Goal: Information Seeking & Learning: Learn about a topic

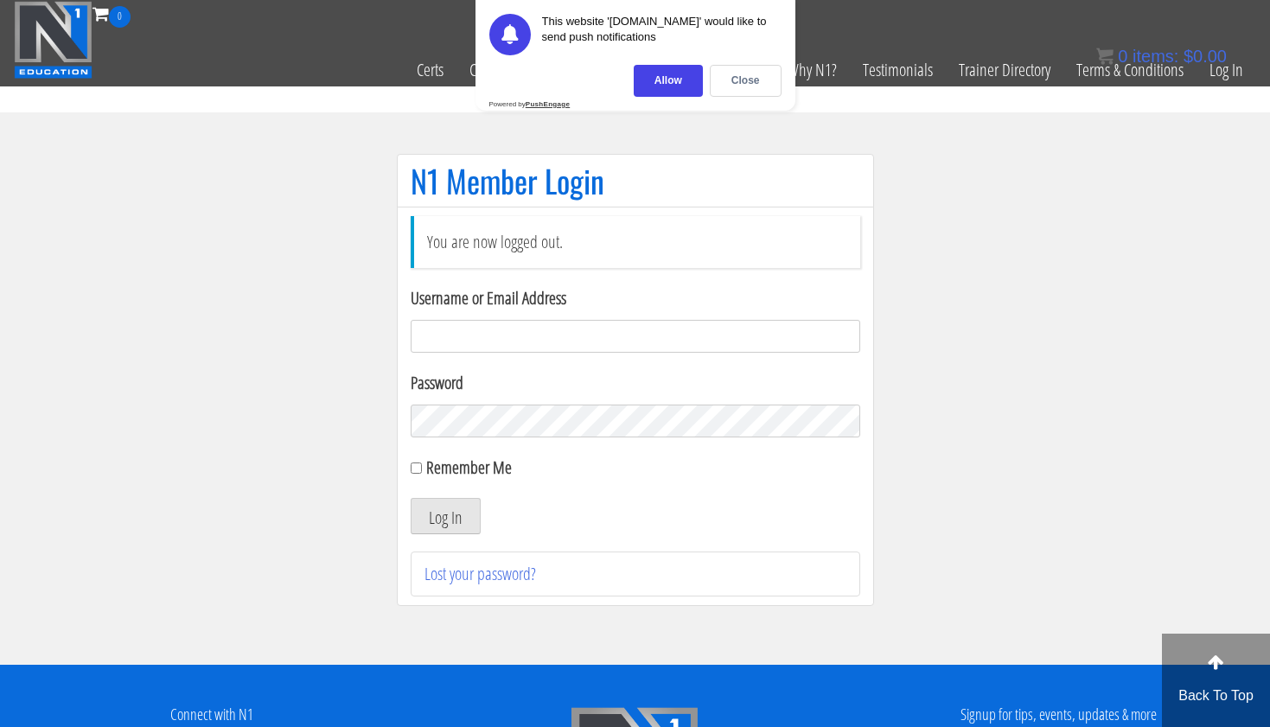
type input "tpweimar@me.com"
click at [444, 516] on button "Log In" at bounding box center [446, 516] width 70 height 36
click at [740, 73] on div "Close" at bounding box center [746, 81] width 72 height 32
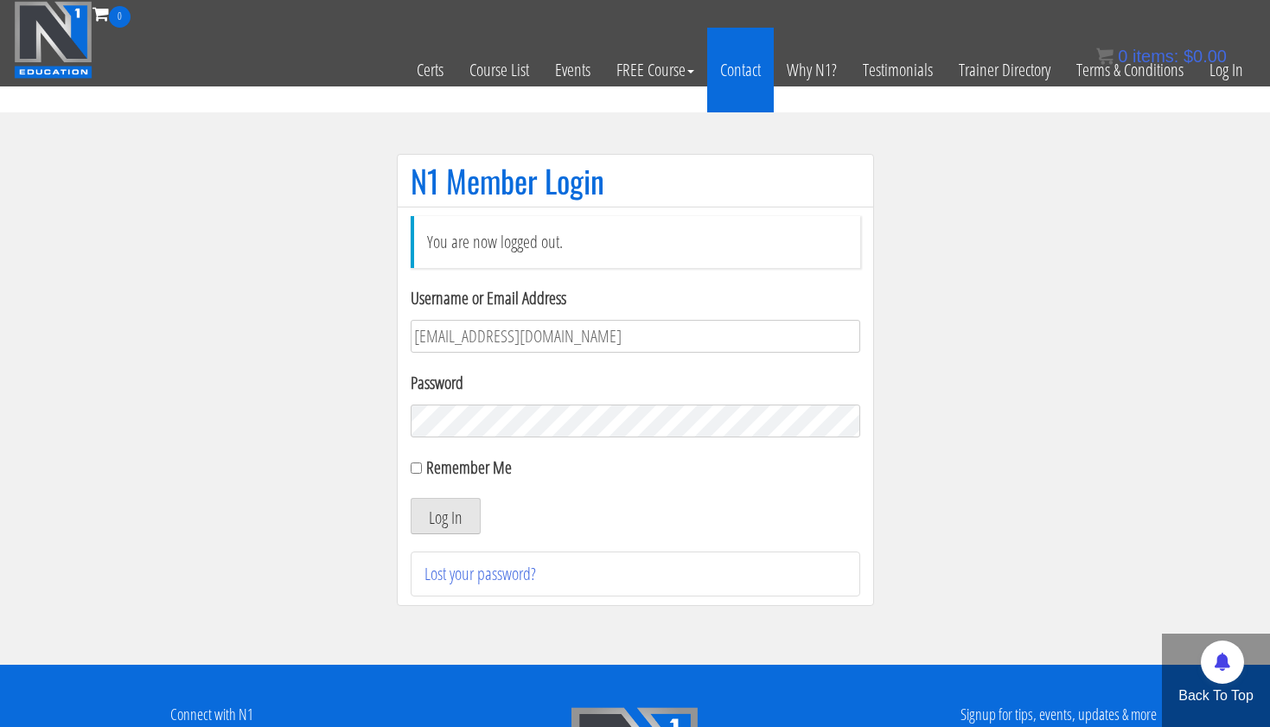
click at [743, 72] on link "Contact" at bounding box center [740, 70] width 67 height 85
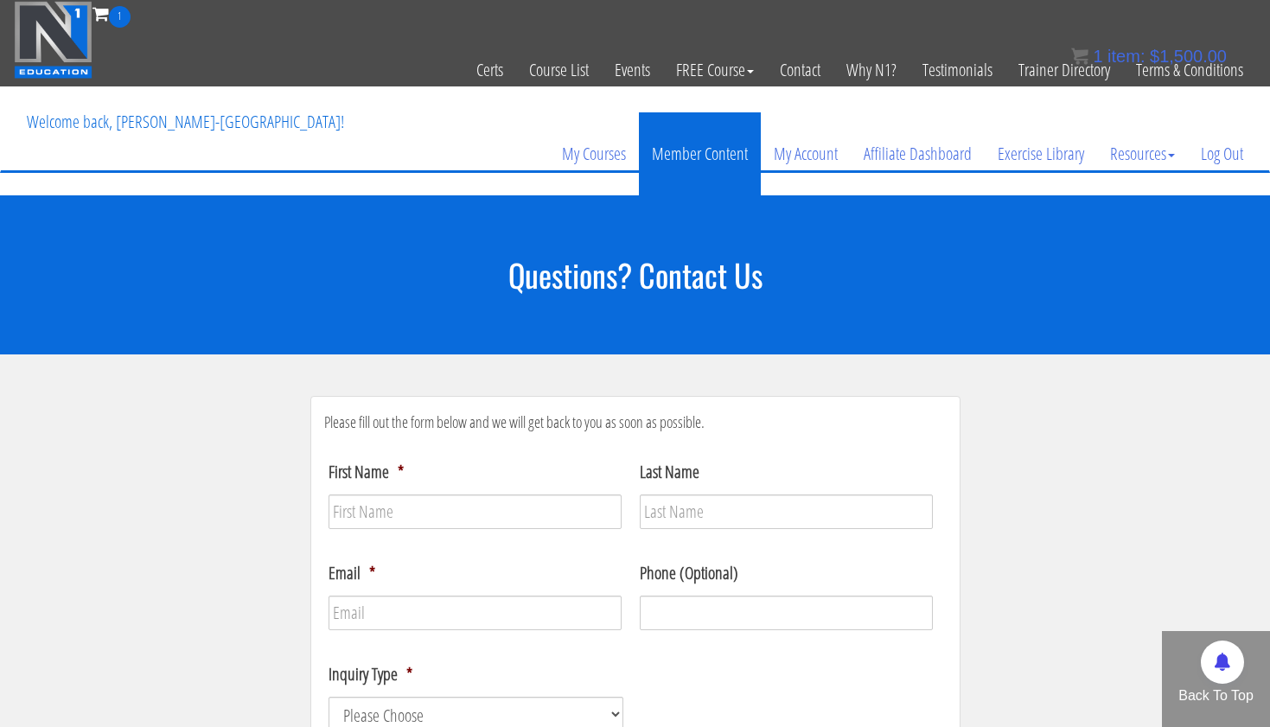
click at [708, 153] on link "Member Content" at bounding box center [700, 153] width 122 height 83
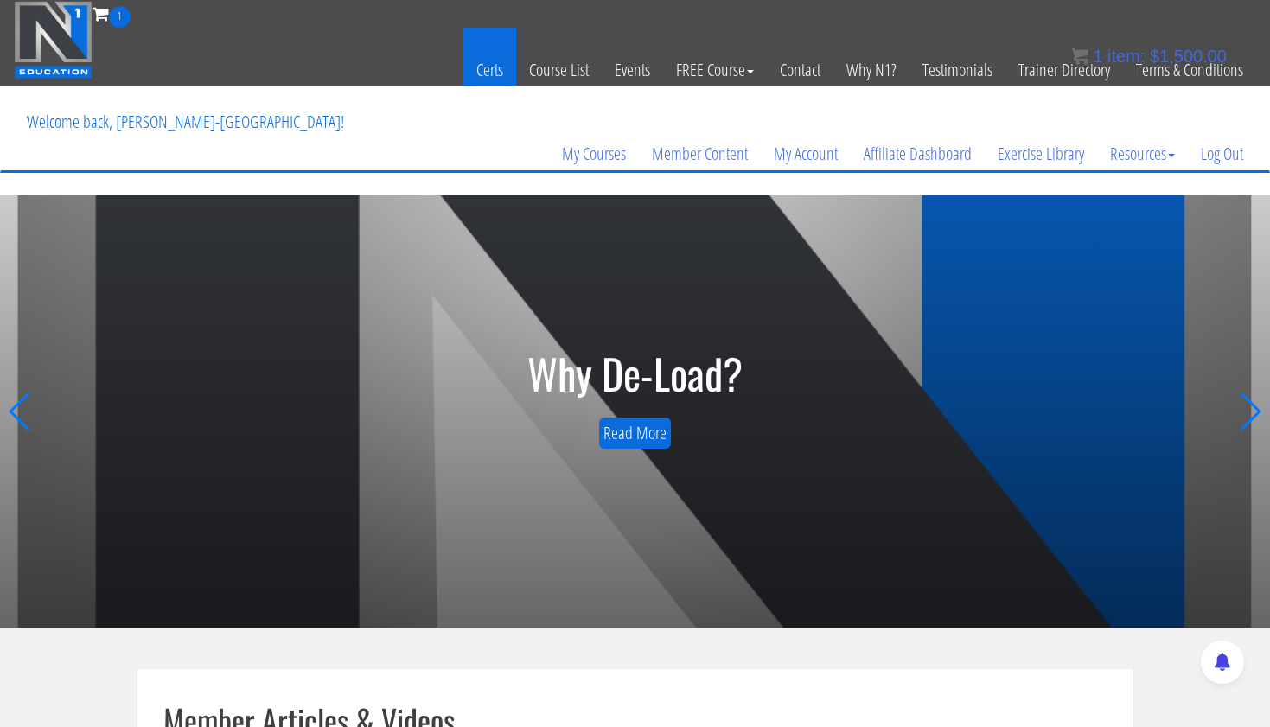
click at [501, 73] on link "Certs" at bounding box center [489, 70] width 53 height 85
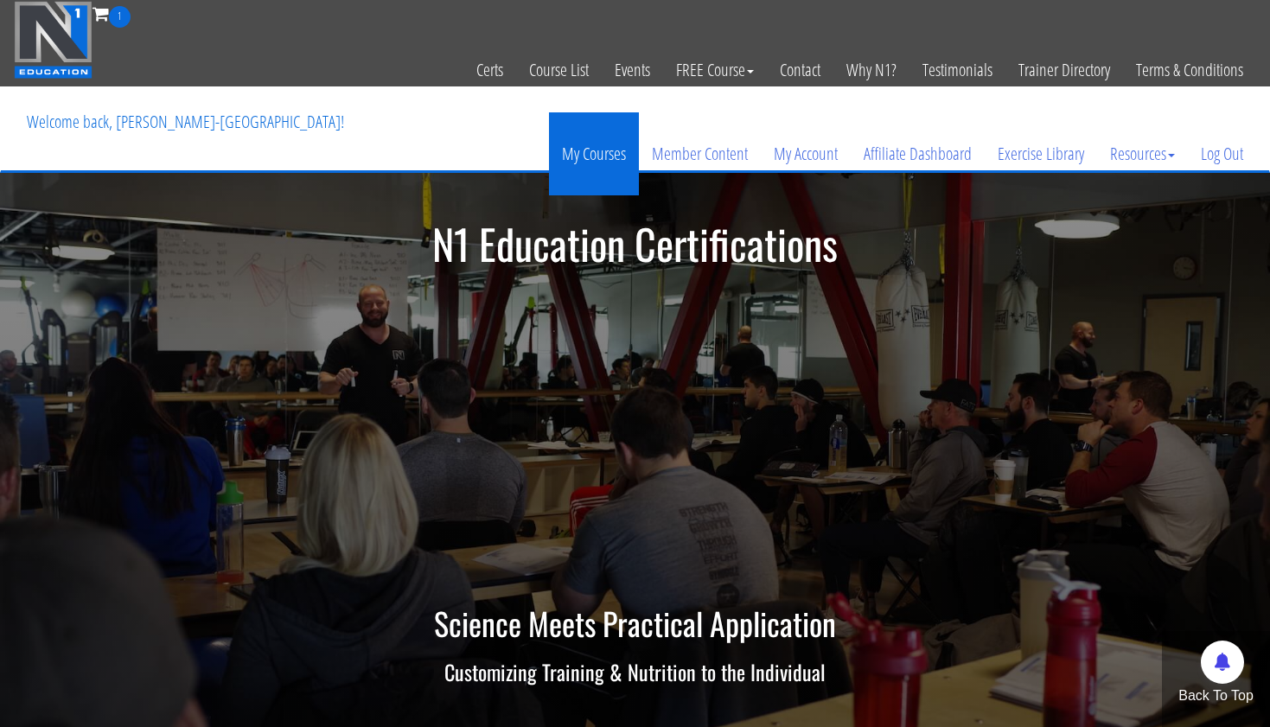
click at [590, 153] on link "My Courses" at bounding box center [594, 153] width 90 height 83
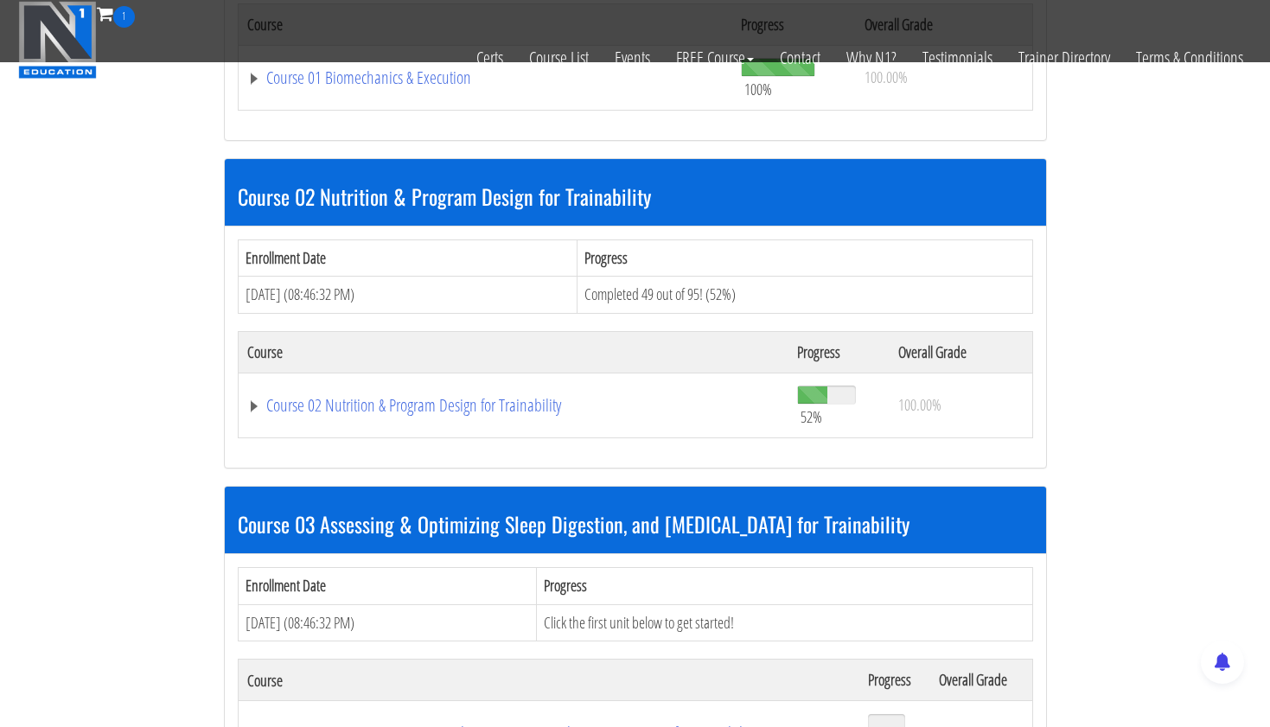
scroll to position [739, 0]
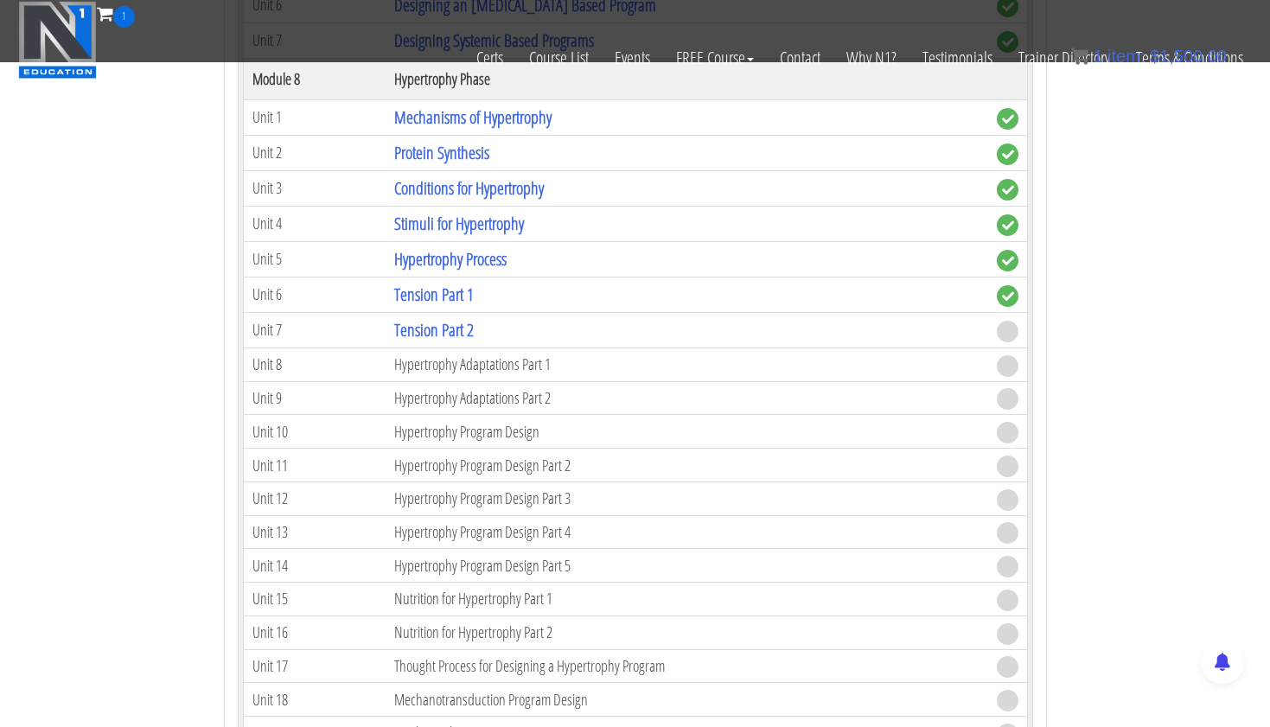
scroll to position [2960, 0]
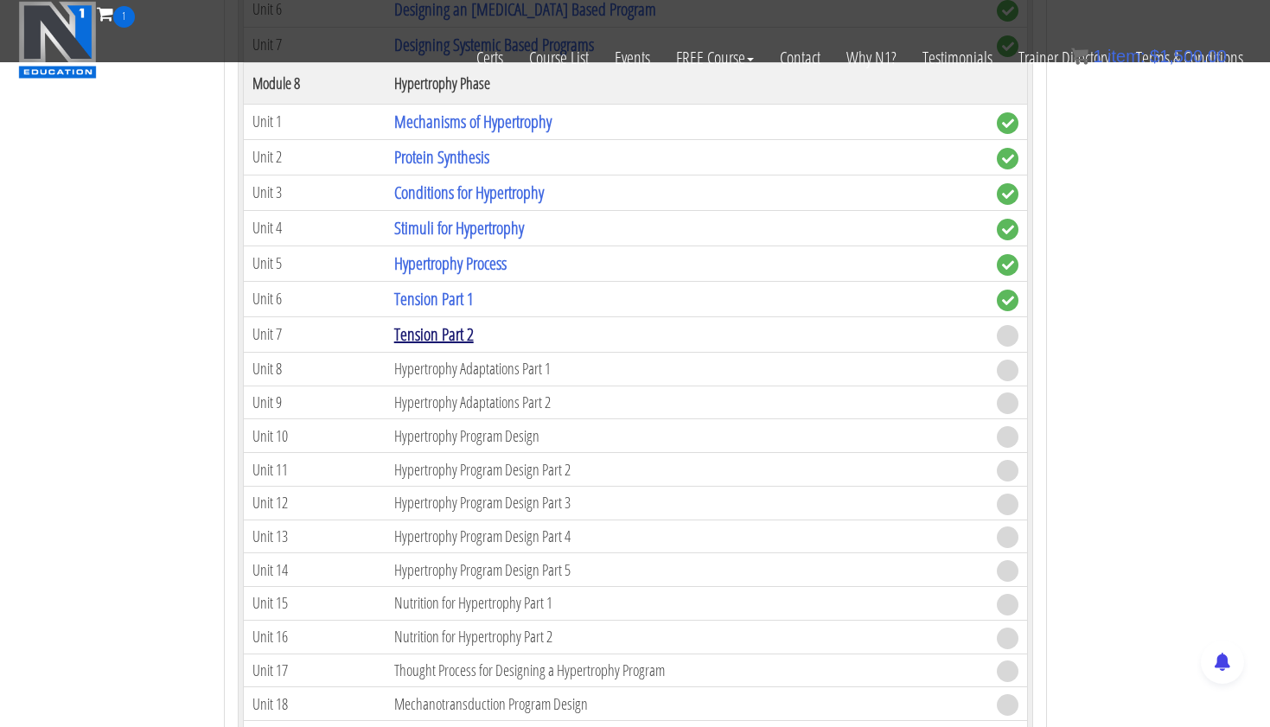
click at [444, 330] on link "Tension Part 2" at bounding box center [434, 333] width 80 height 23
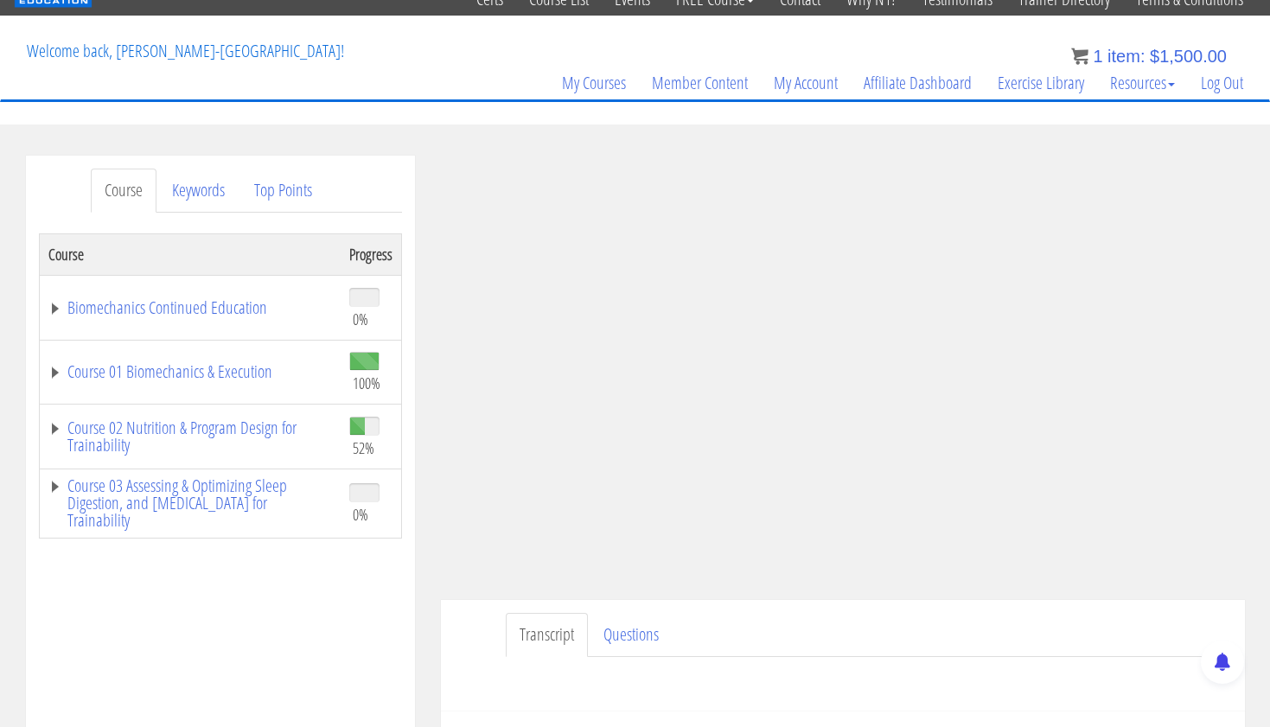
scroll to position [93, 0]
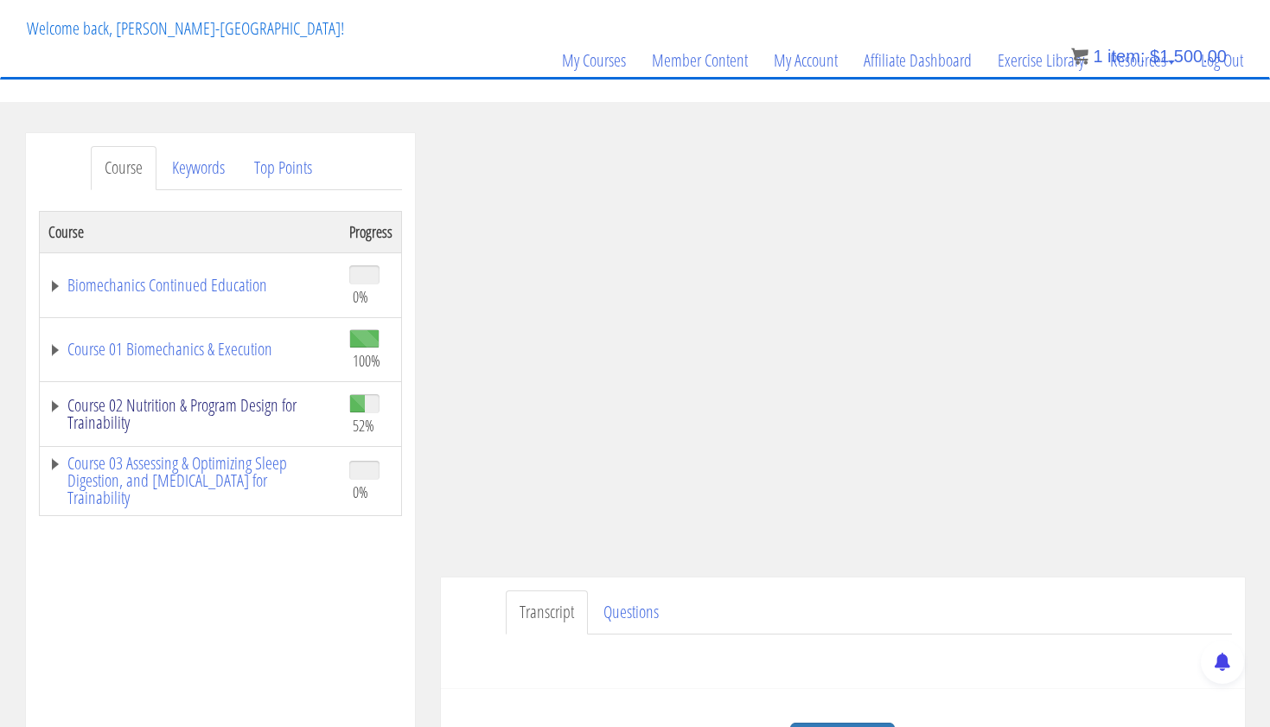
click at [246, 405] on link "Course 02 Nutrition & Program Design for Trainability" at bounding box center [190, 414] width 284 height 35
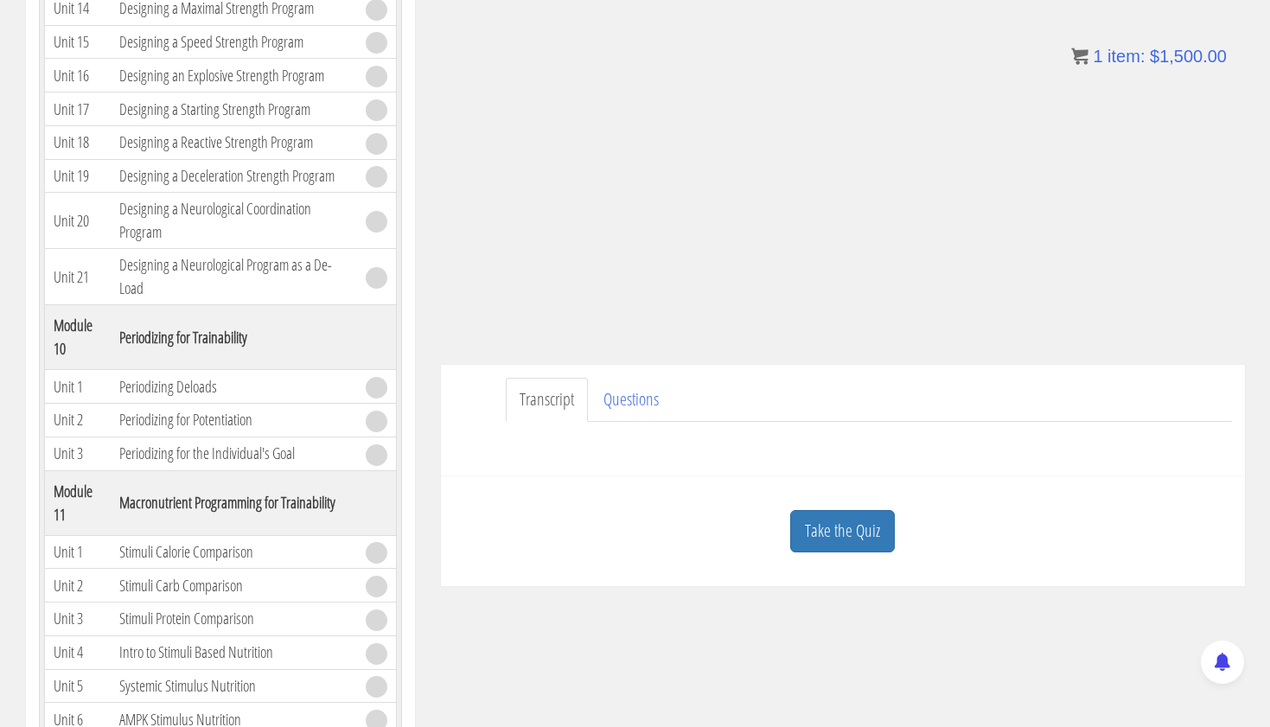
scroll to position [329, 0]
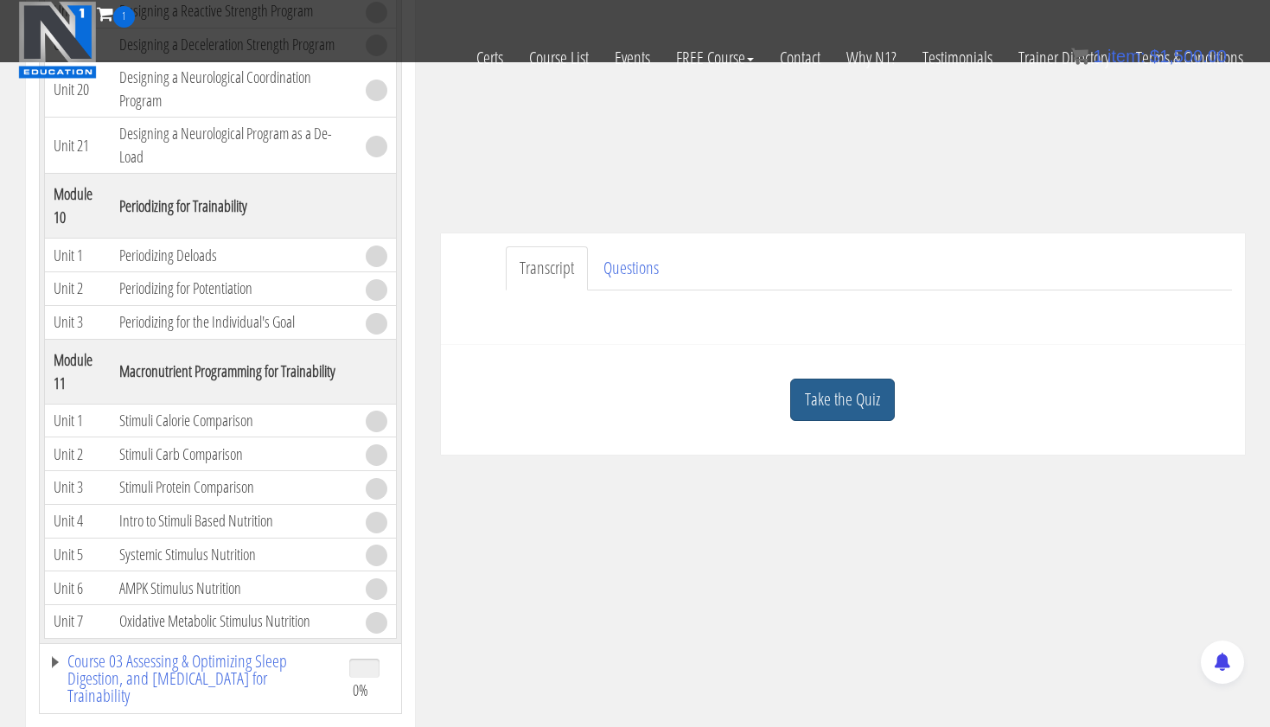
click at [818, 399] on link "Take the Quiz" at bounding box center [842, 400] width 105 height 42
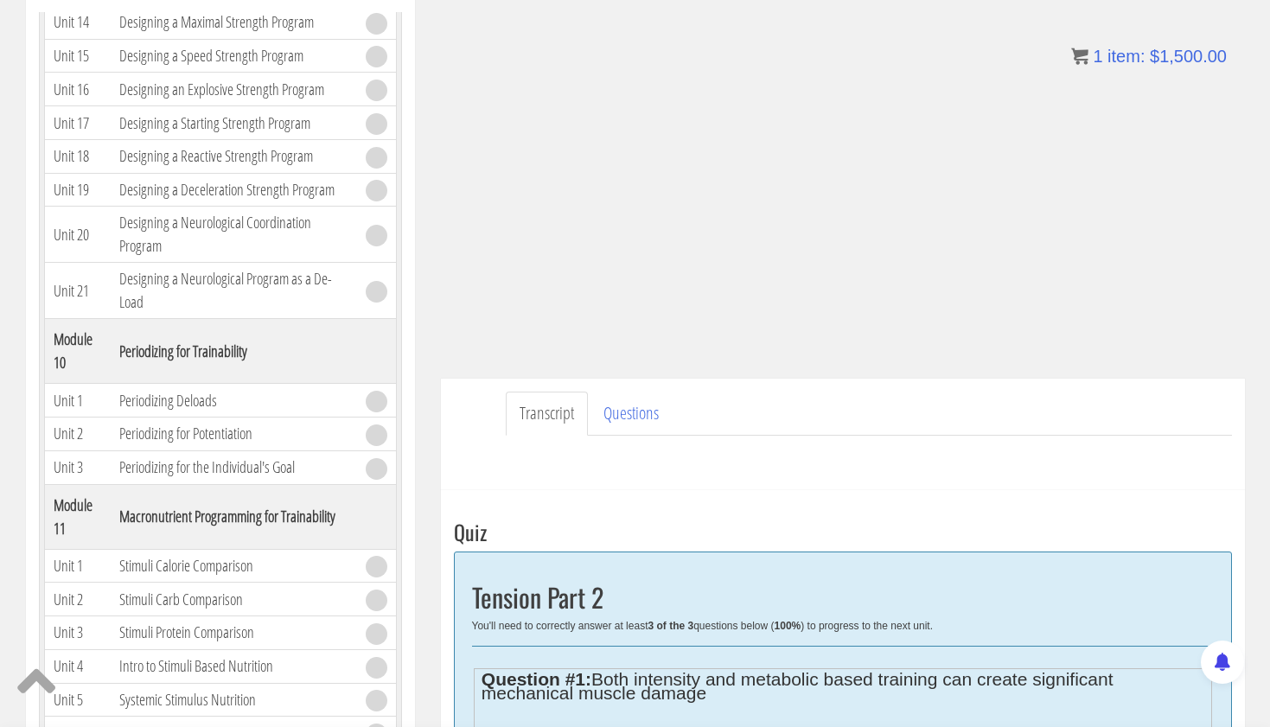
scroll to position [413, 0]
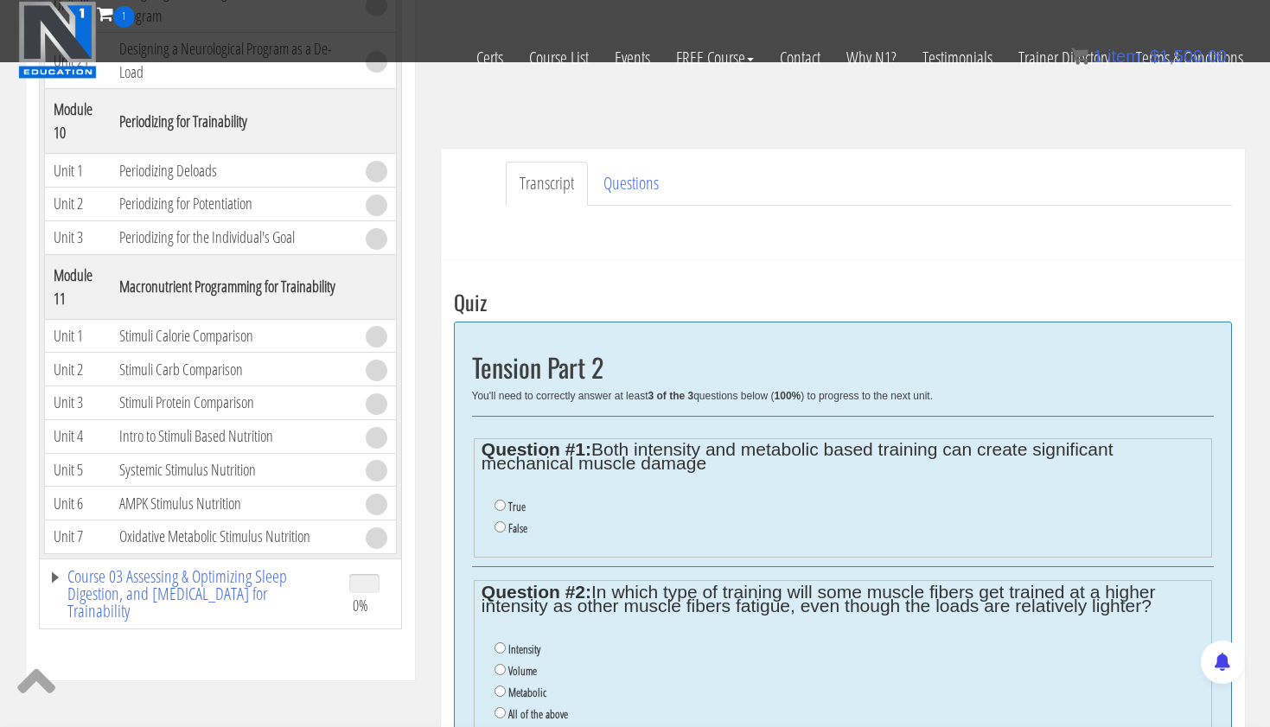
click at [495, 522] on input "False" at bounding box center [499, 526] width 11 height 11
radio input "true"
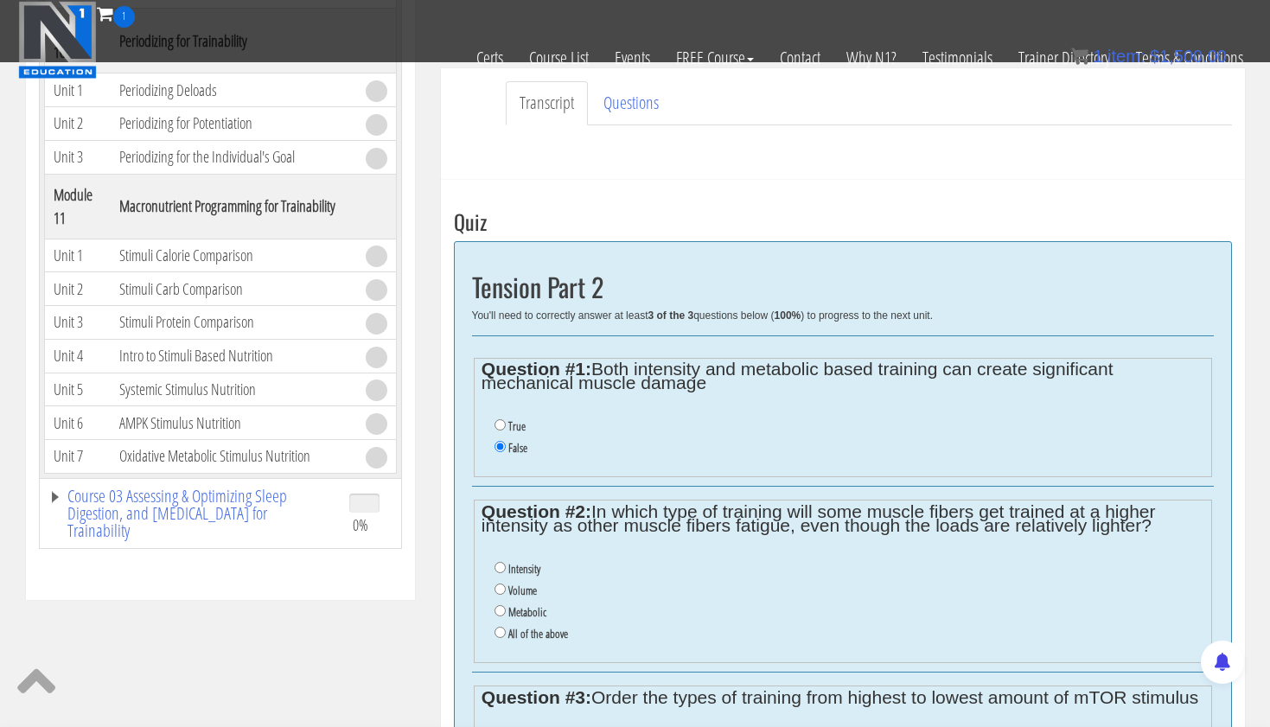
scroll to position [494, 0]
click at [500, 605] on input "Metabolic" at bounding box center [499, 610] width 11 height 11
radio input "true"
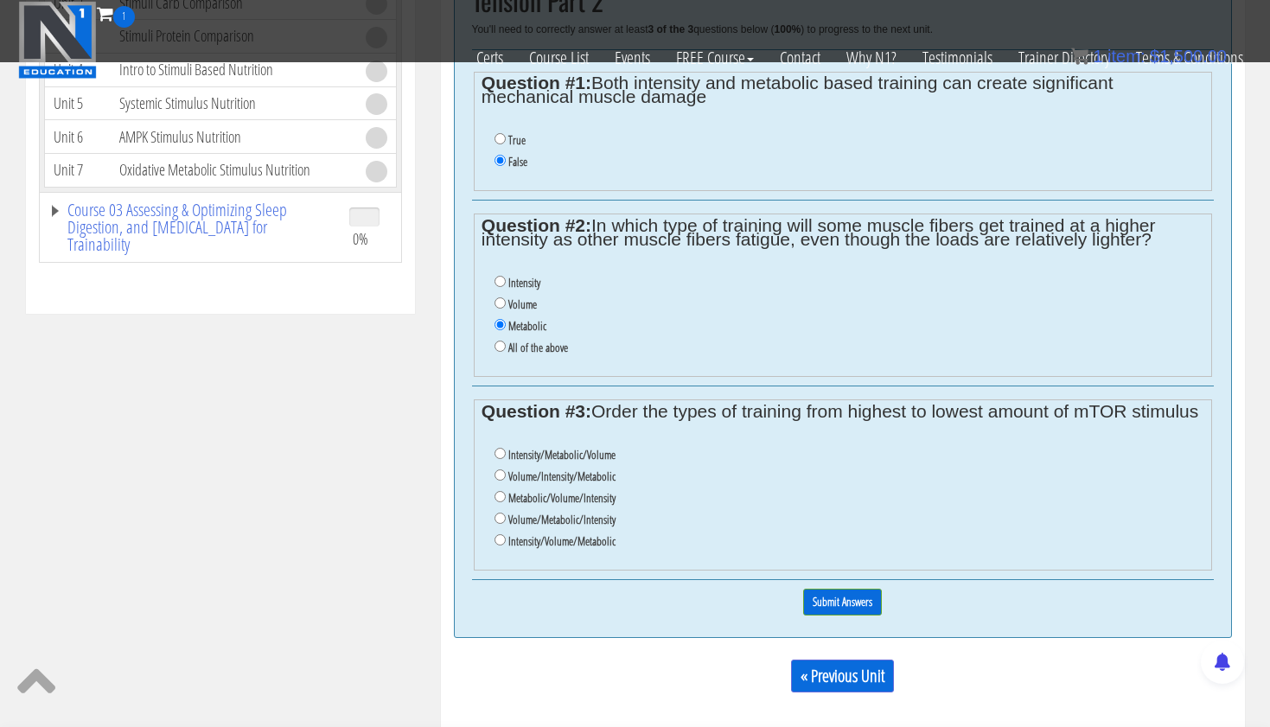
scroll to position [781, 0]
click at [493, 509] on ul "Intensity/Metabolic/Volume Volume/Intensity/Metabolic Metabolic/Volume/Intensit…" at bounding box center [843, 497] width 722 height 125
click at [499, 533] on input "Intensity/Volume/Metabolic" at bounding box center [499, 538] width 11 height 11
radio input "true"
click at [833, 588] on input "Submit Answers" at bounding box center [842, 601] width 79 height 27
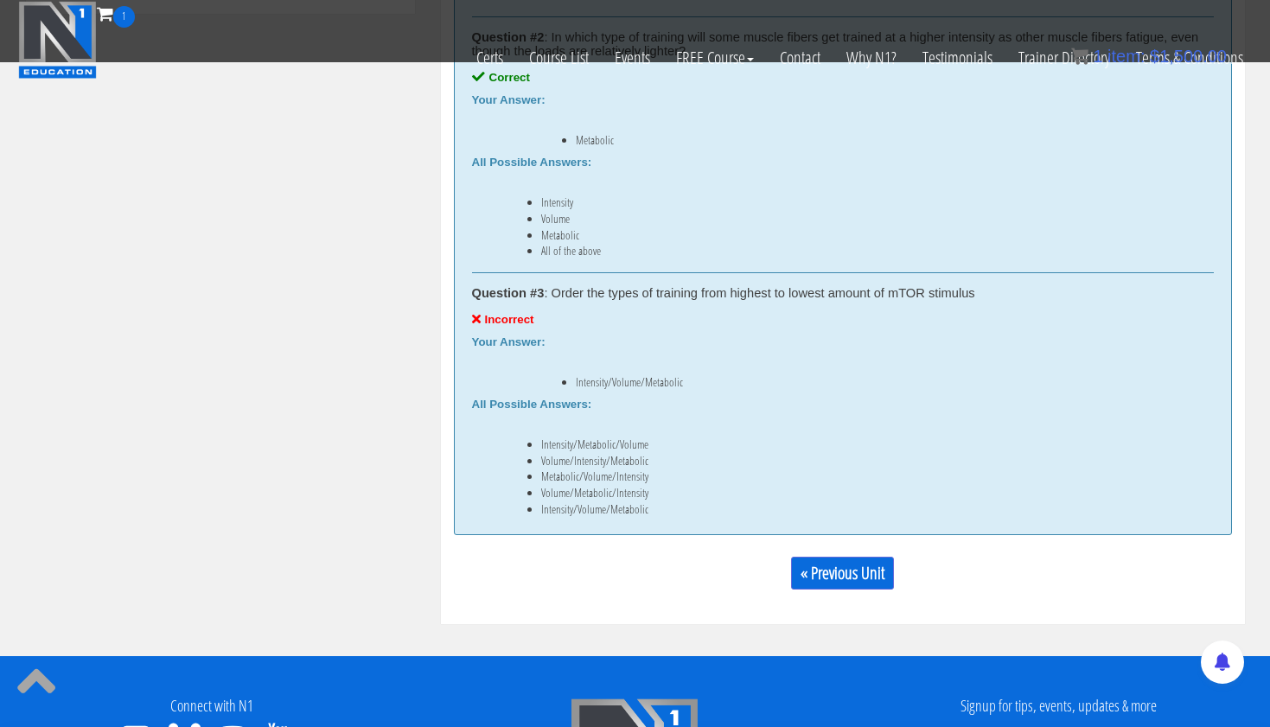
scroll to position [1085, 0]
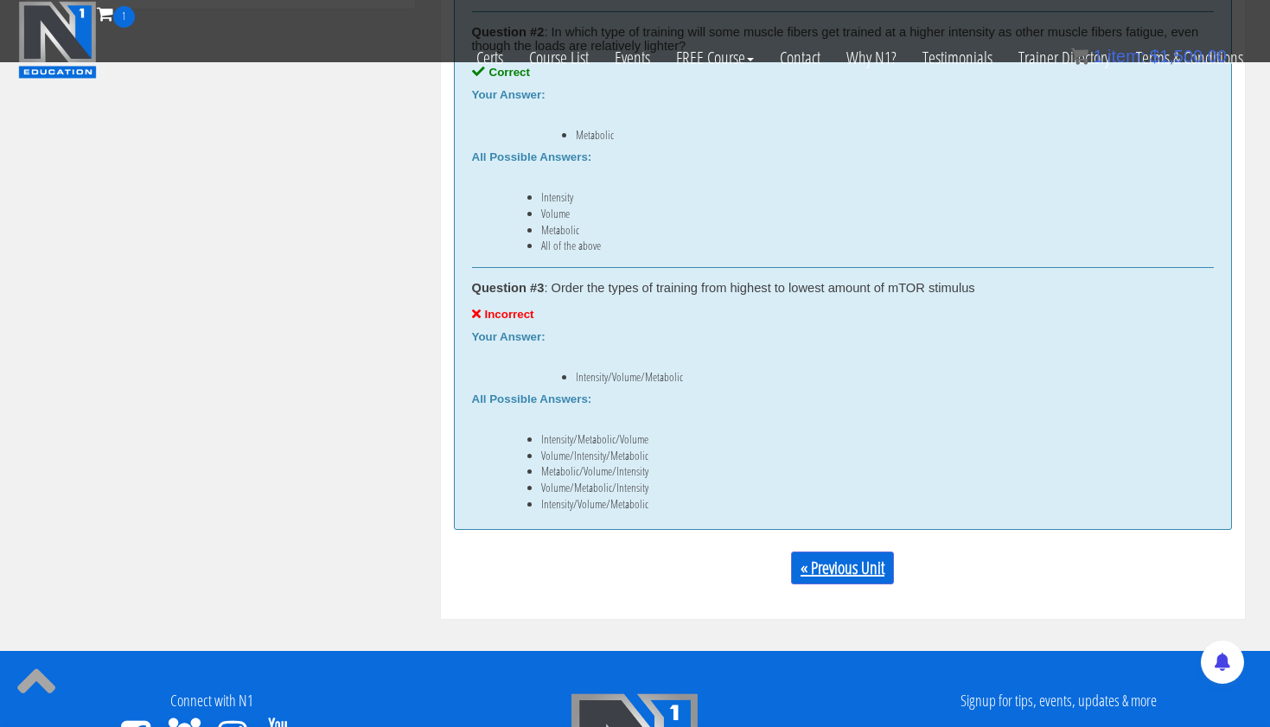
click at [833, 565] on link "« Previous Unit" at bounding box center [842, 568] width 103 height 33
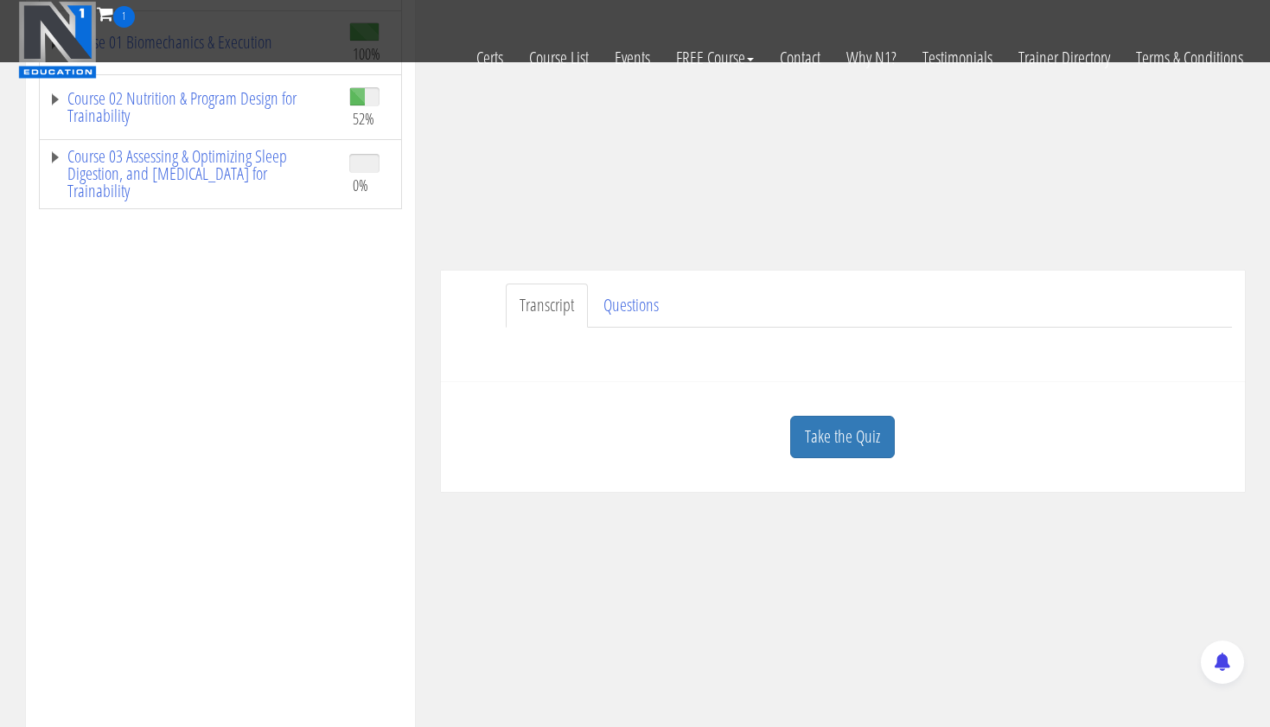
scroll to position [355, 0]
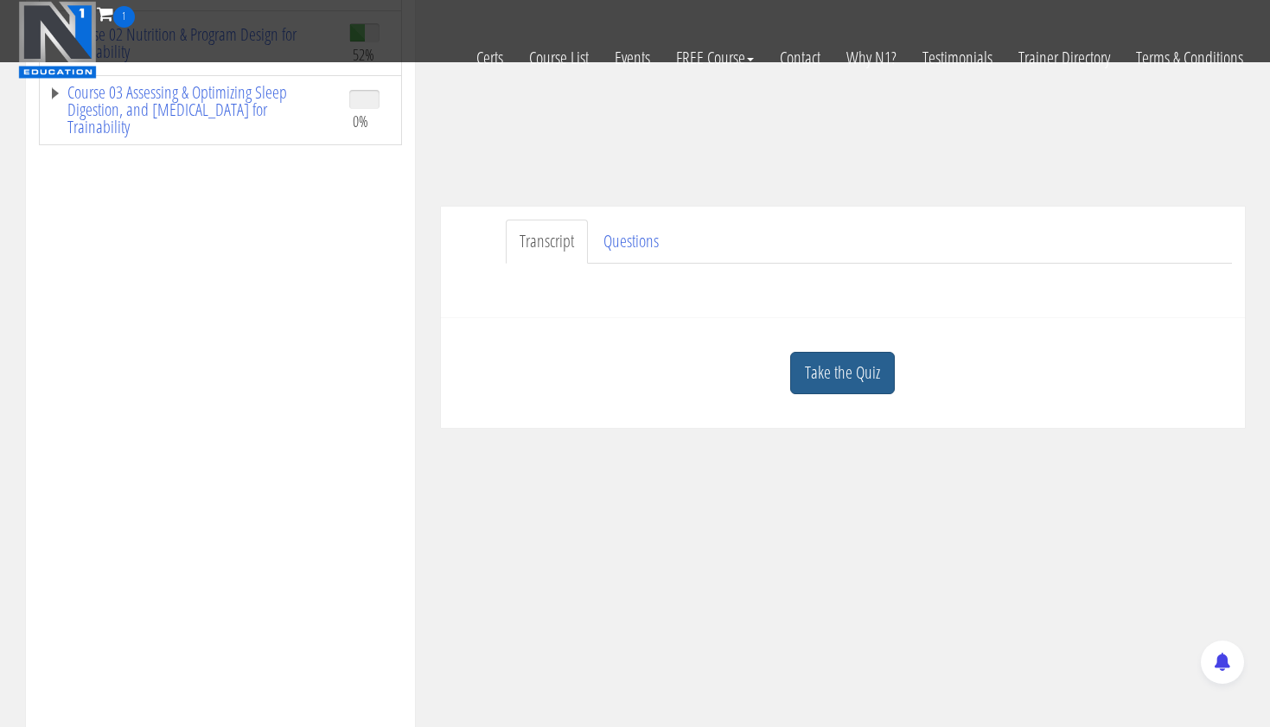
click at [837, 378] on link "Take the Quiz" at bounding box center [842, 373] width 105 height 42
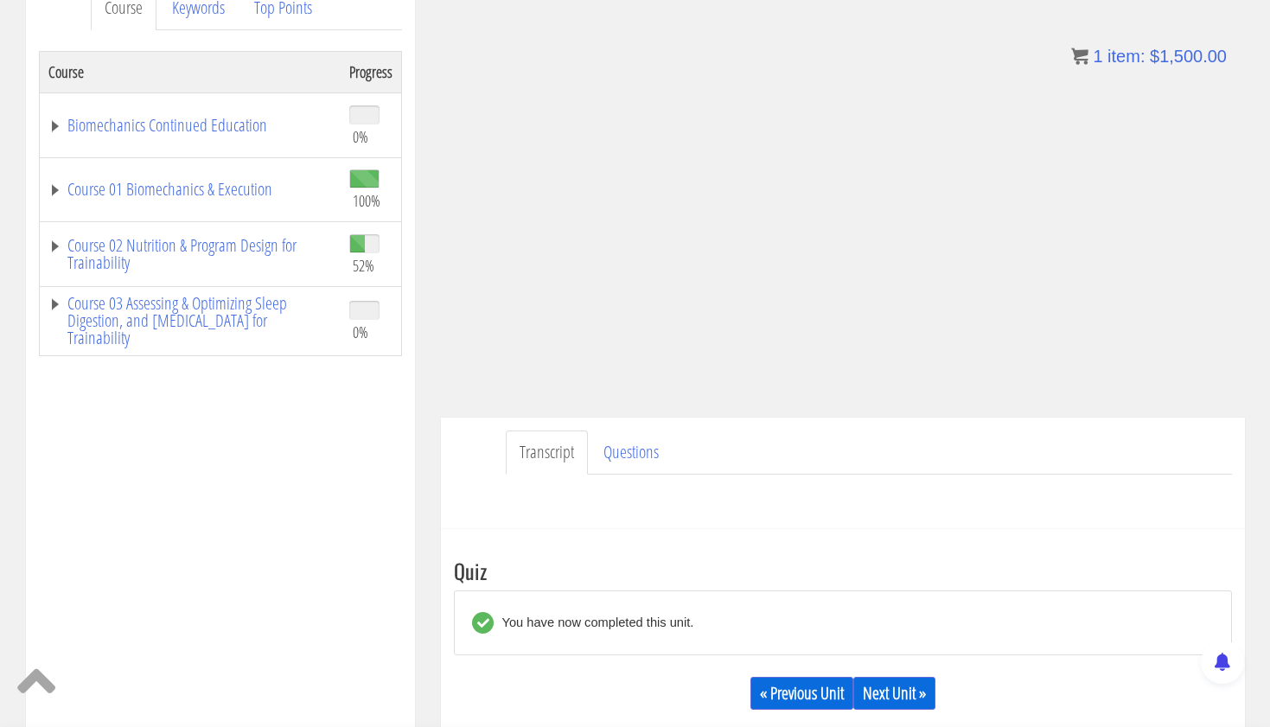
scroll to position [265, 0]
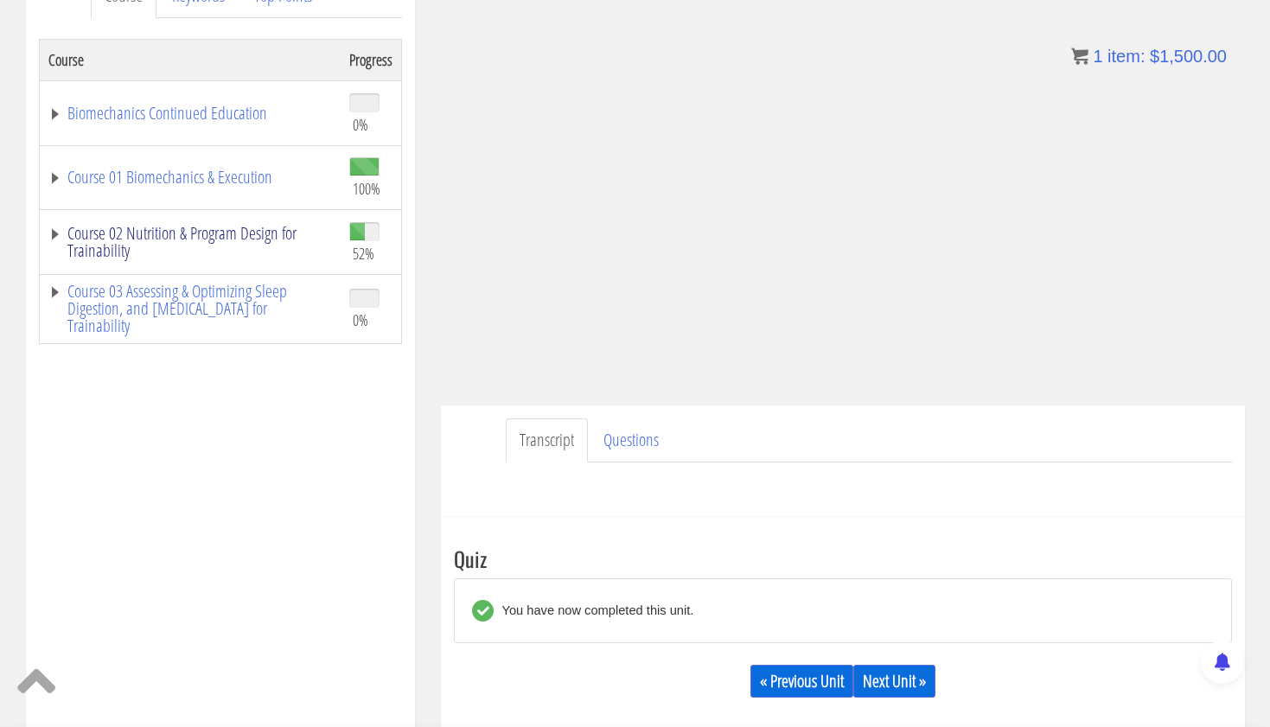
click at [229, 233] on link "Course 02 Nutrition & Program Design for Trainability" at bounding box center [190, 242] width 284 height 35
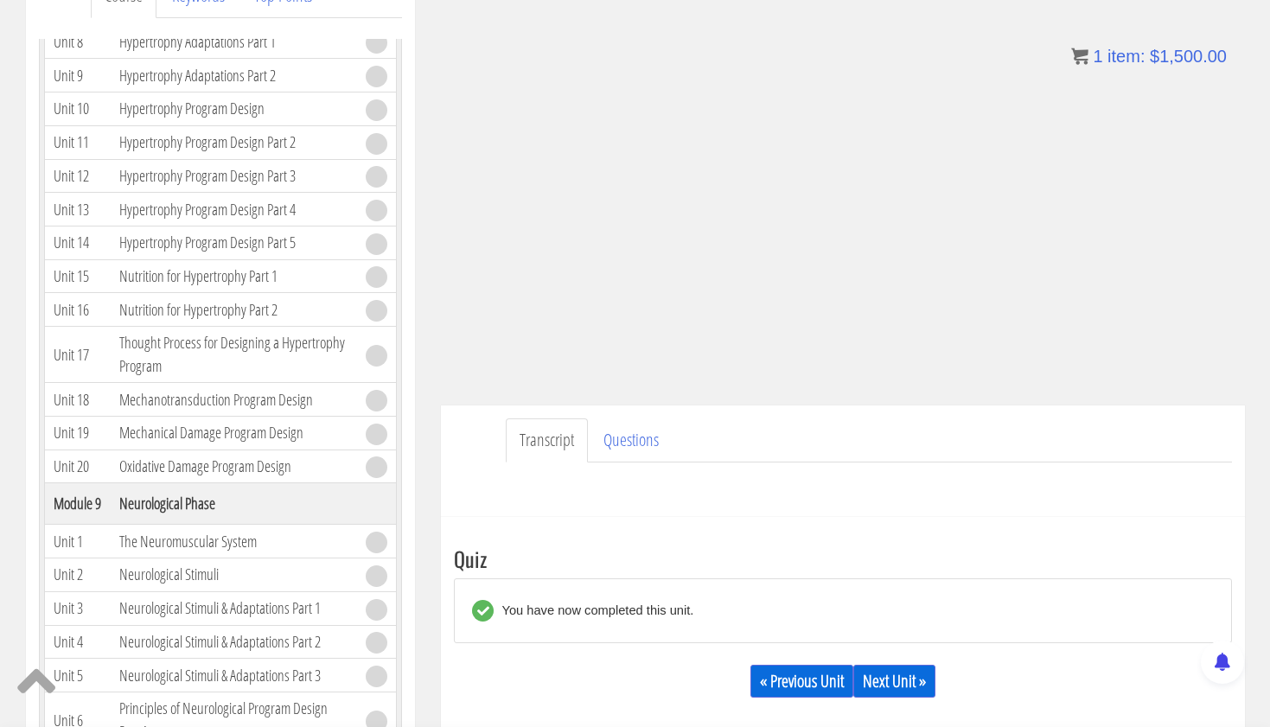
scroll to position [2783, 0]
click at [174, 16] on link "Tension Part 2" at bounding box center [159, 4] width 80 height 23
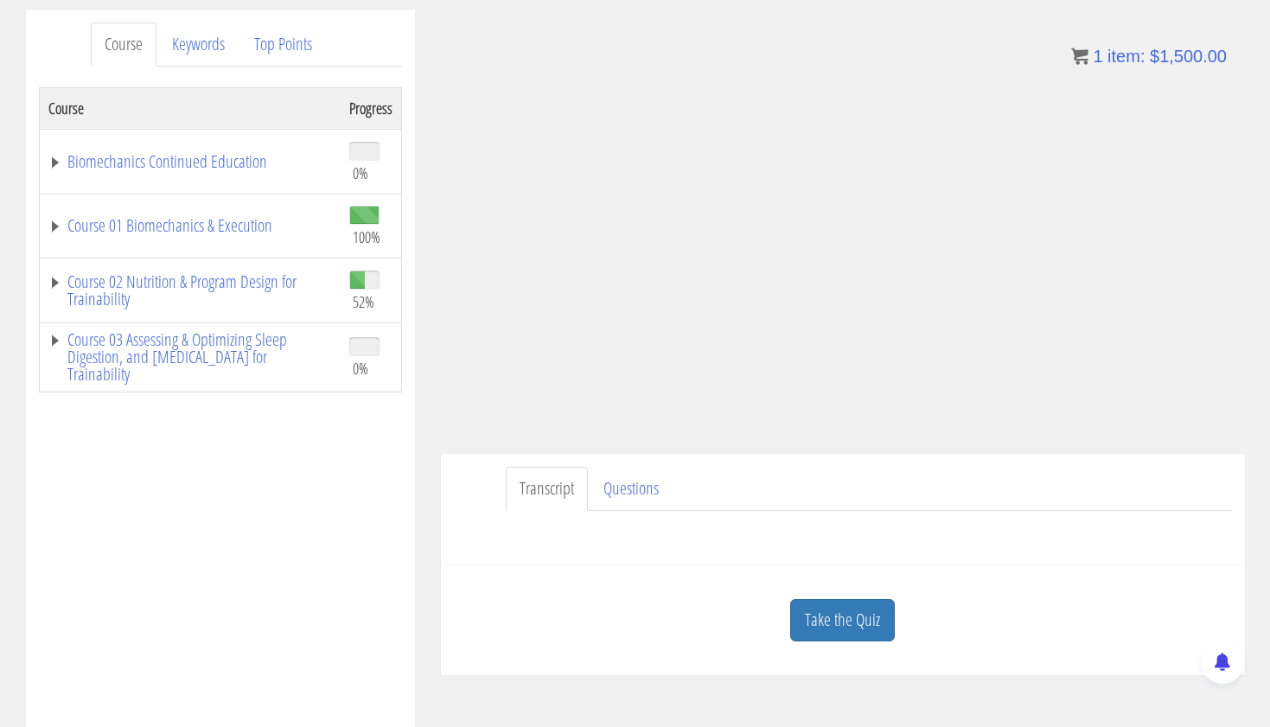
scroll to position [208, 0]
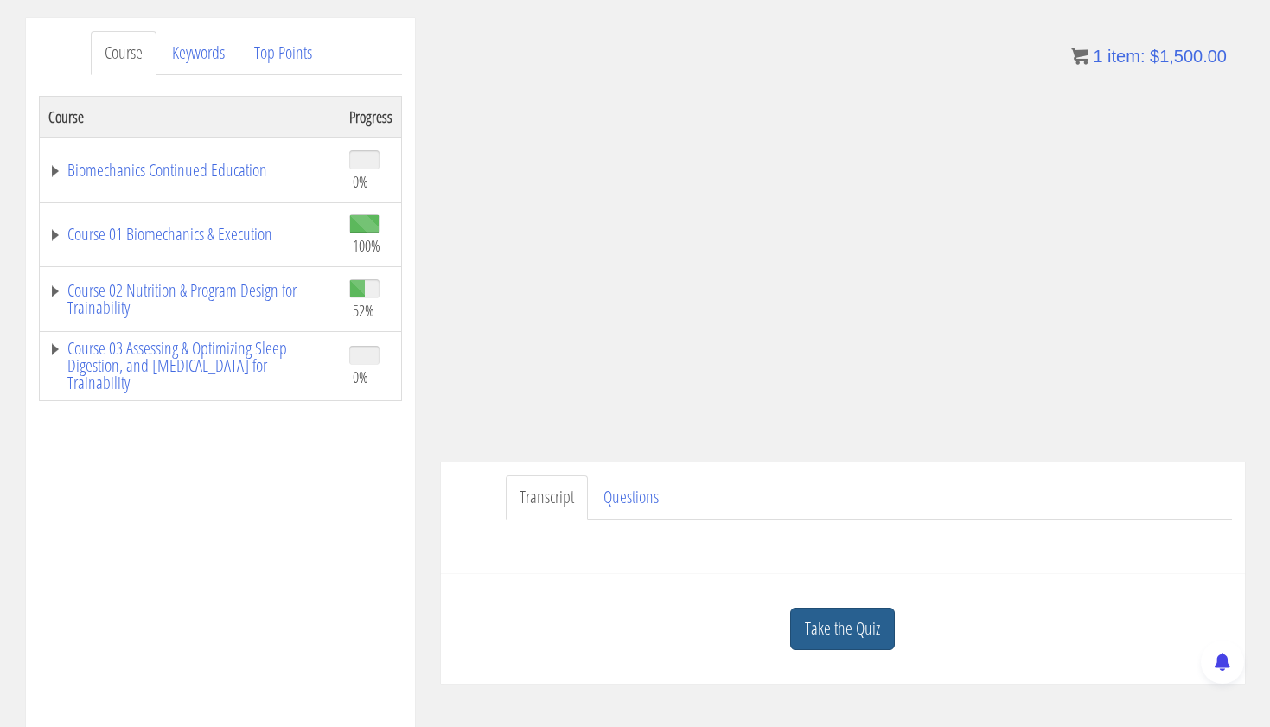
click at [841, 624] on link "Take the Quiz" at bounding box center [842, 629] width 105 height 42
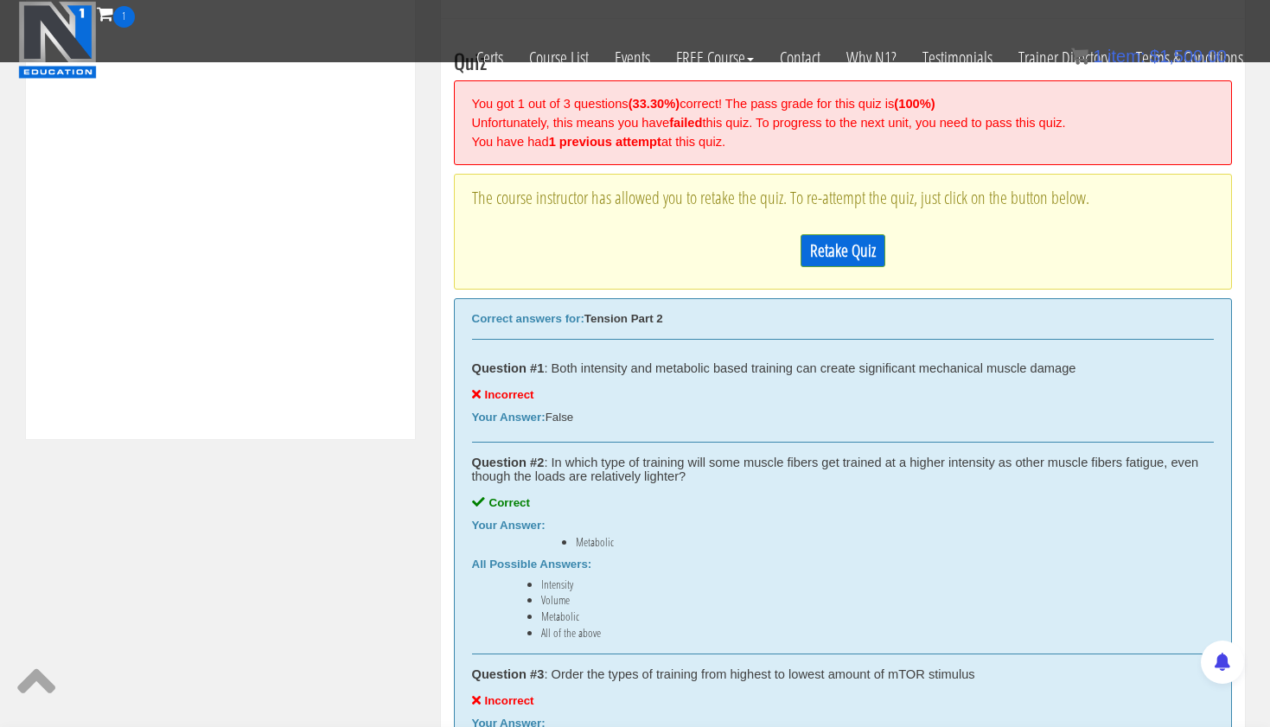
scroll to position [645, 0]
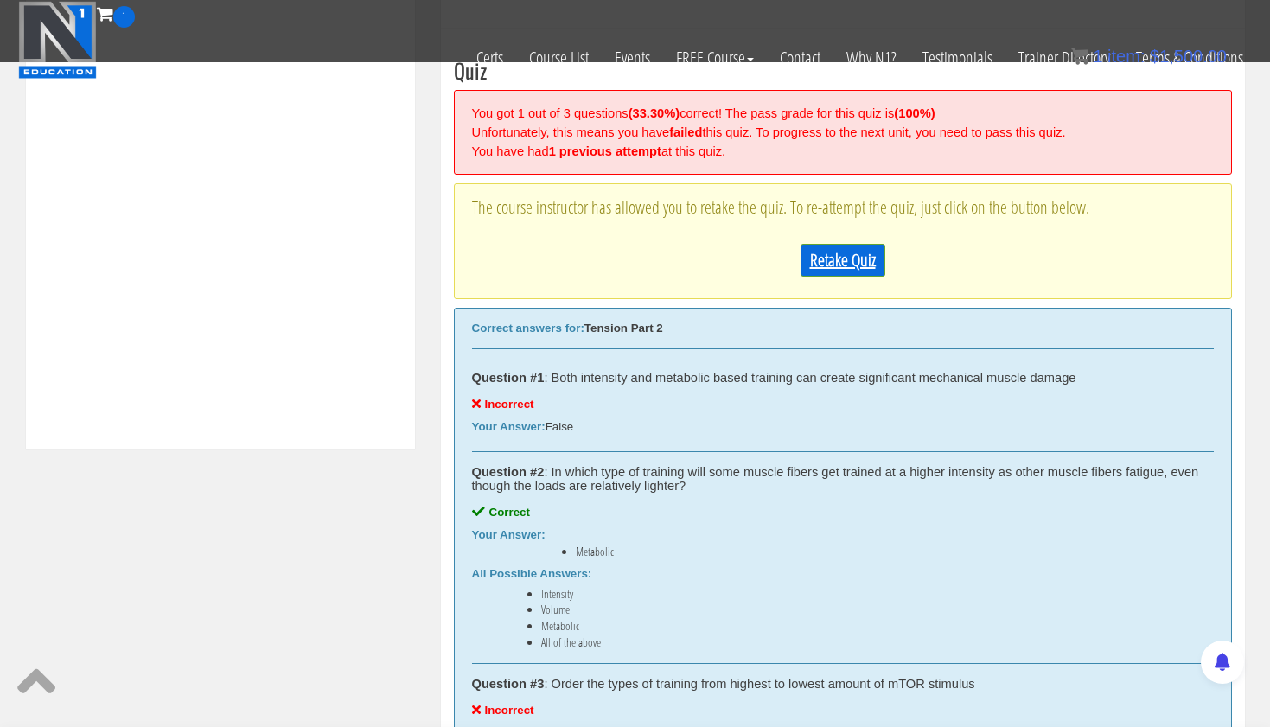
click at [848, 251] on link "Retake Quiz" at bounding box center [843, 260] width 85 height 33
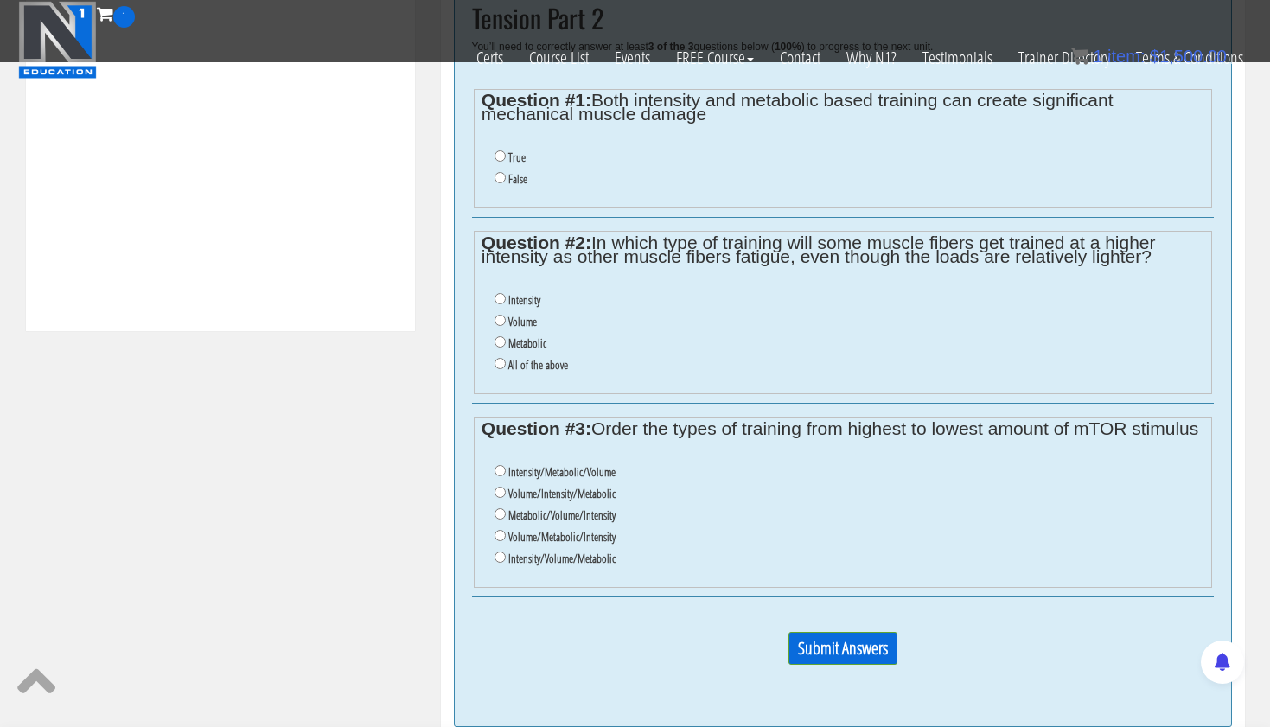
scroll to position [745, 0]
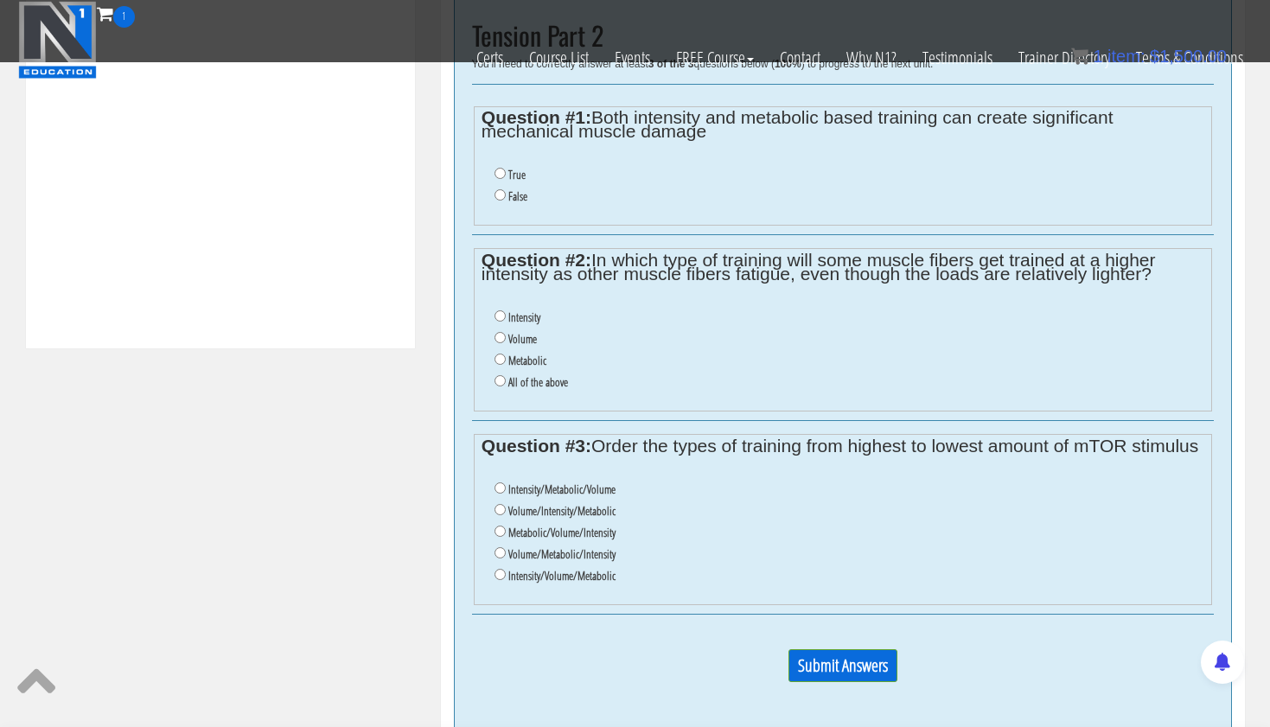
click at [497, 169] on input "True" at bounding box center [499, 173] width 11 height 11
radio input "true"
click at [501, 354] on input "Metabolic" at bounding box center [499, 359] width 11 height 11
radio input "true"
click at [499, 526] on input "Metabolic/Volume/Intensity" at bounding box center [499, 531] width 11 height 11
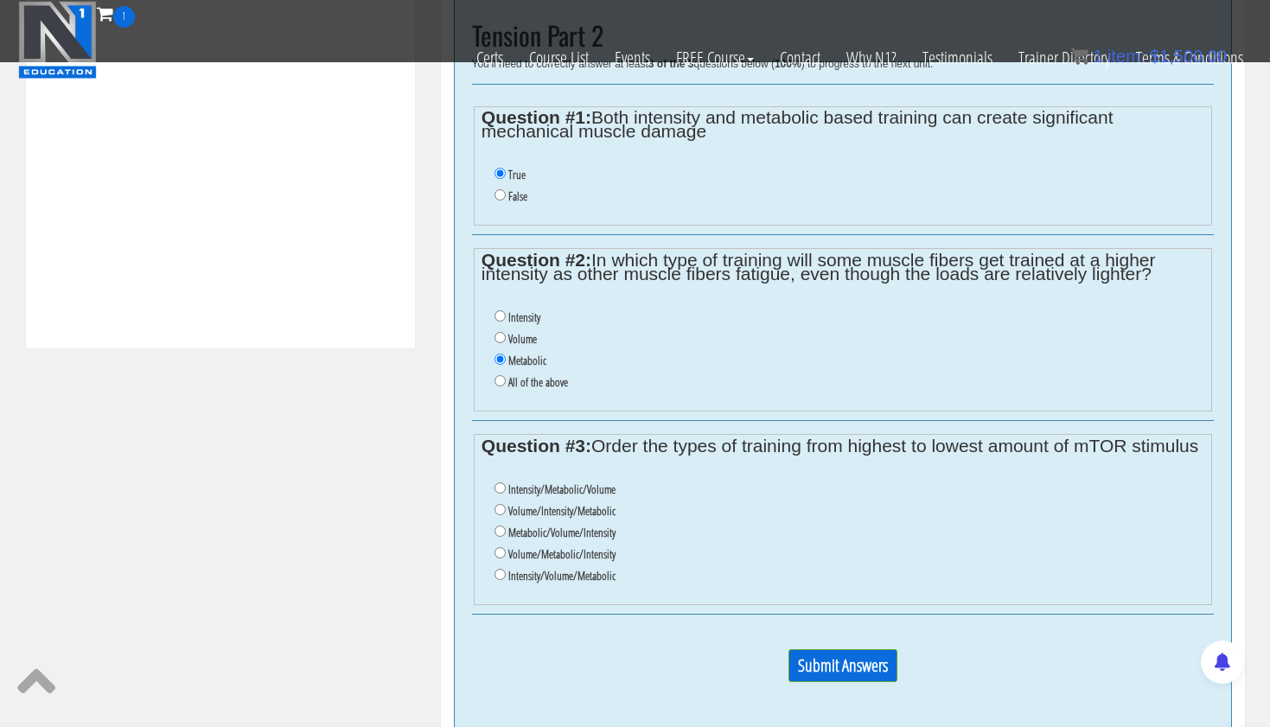
radio input "true"
click at [854, 649] on input "Submit Answers" at bounding box center [842, 665] width 109 height 33
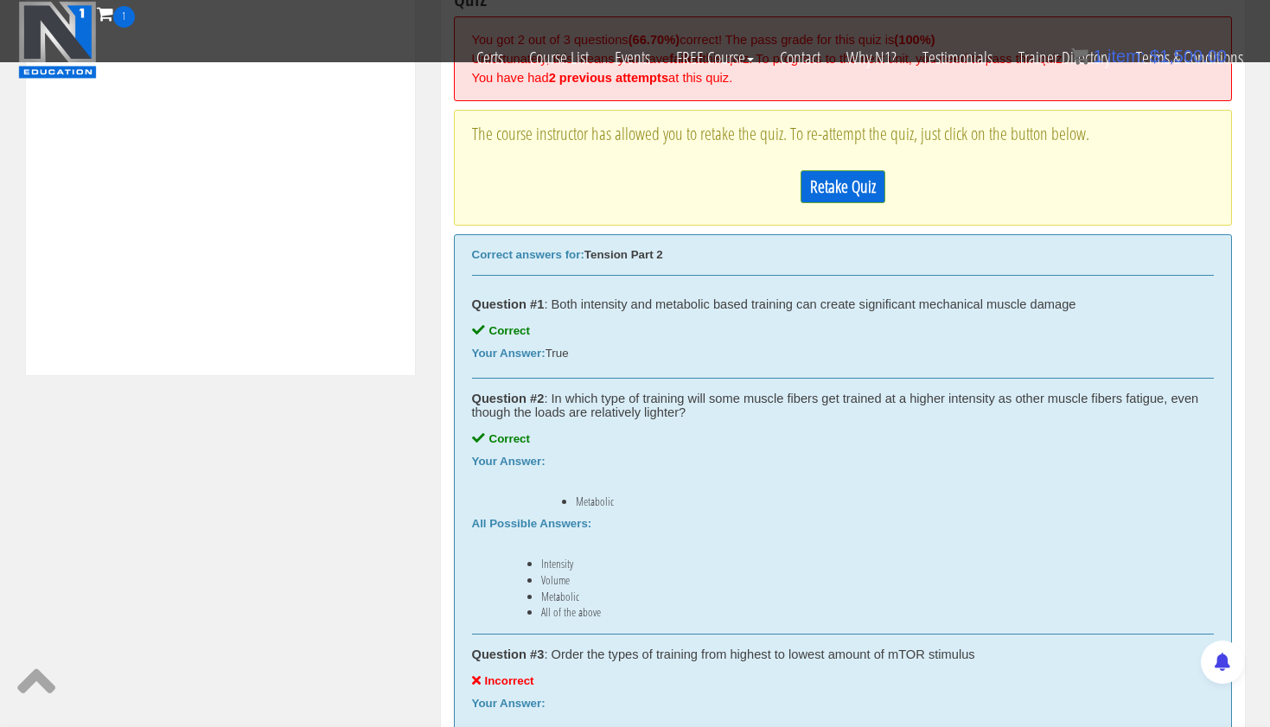
scroll to position [654, 0]
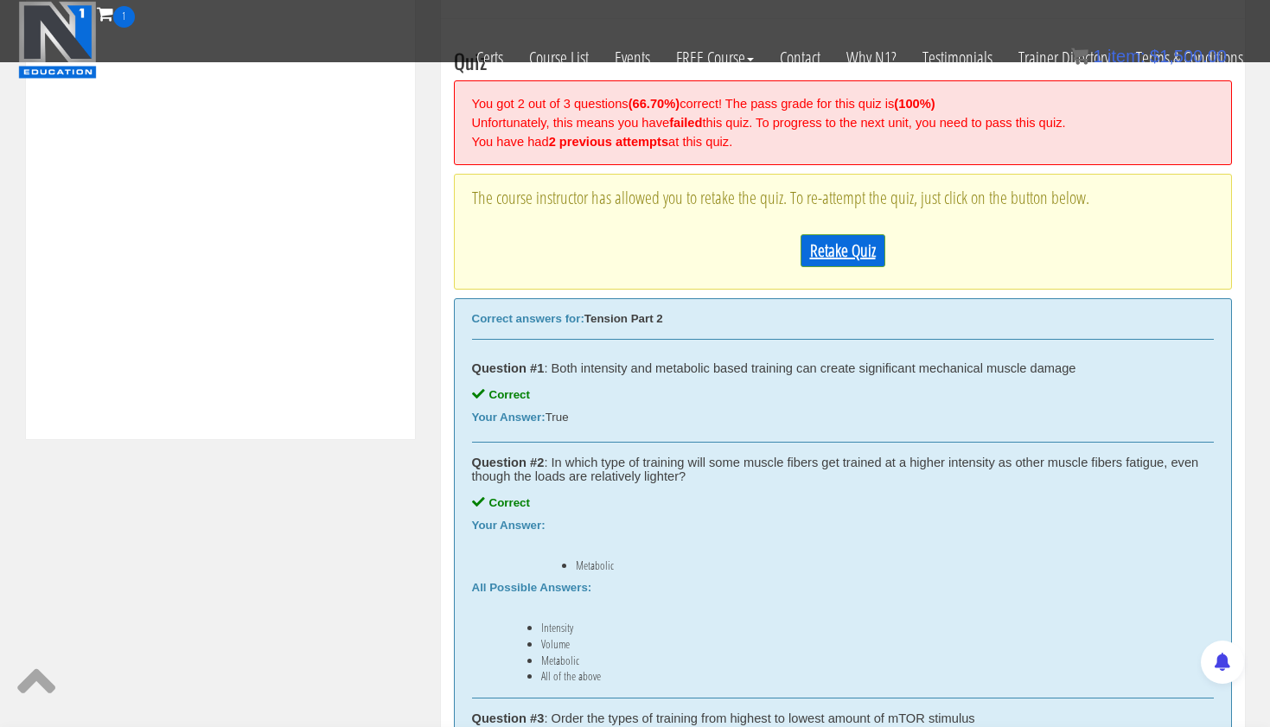
click at [840, 243] on link "Retake Quiz" at bounding box center [843, 250] width 85 height 33
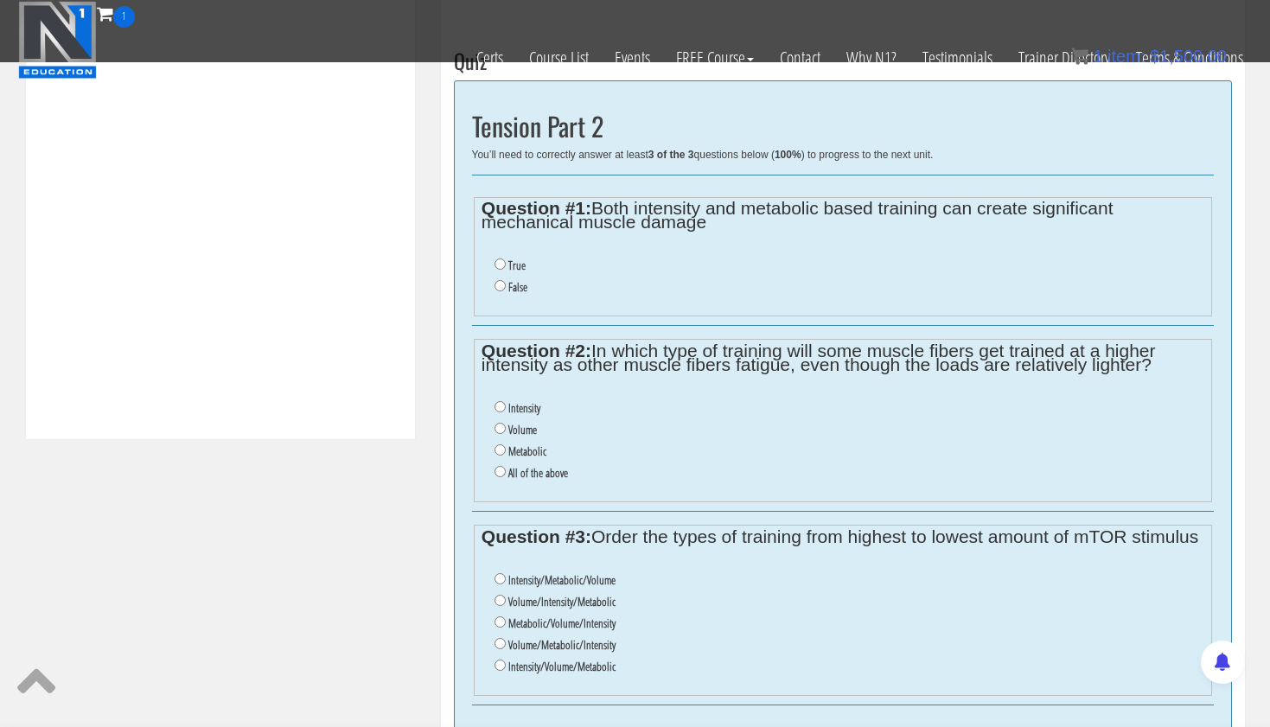
click at [515, 258] on label "True" at bounding box center [516, 265] width 17 height 14
click at [506, 258] on input "True" at bounding box center [499, 263] width 11 height 11
radio input "true"
click at [523, 444] on label "Metabolic" at bounding box center [527, 451] width 38 height 14
click at [506, 444] on input "Metabolic" at bounding box center [499, 449] width 11 height 11
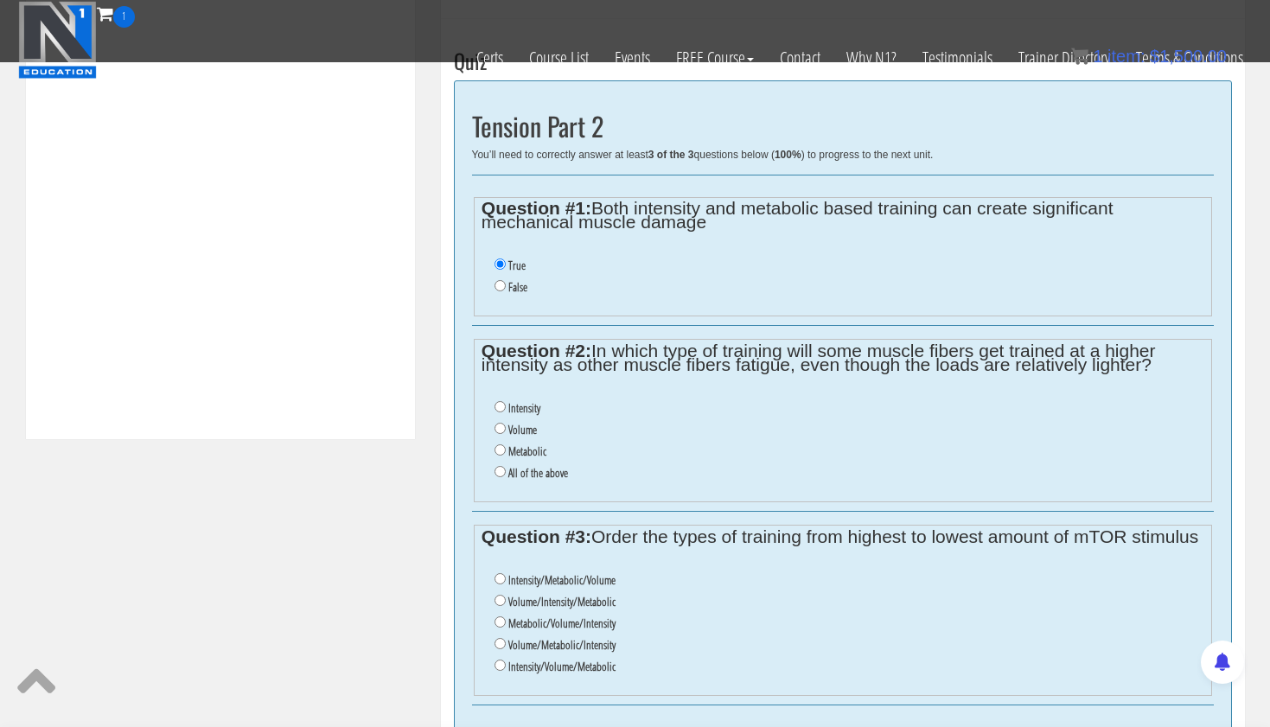
radio input "true"
click at [499, 638] on input "Volume/Metabolic/Intensity" at bounding box center [499, 643] width 11 height 11
radio input "true"
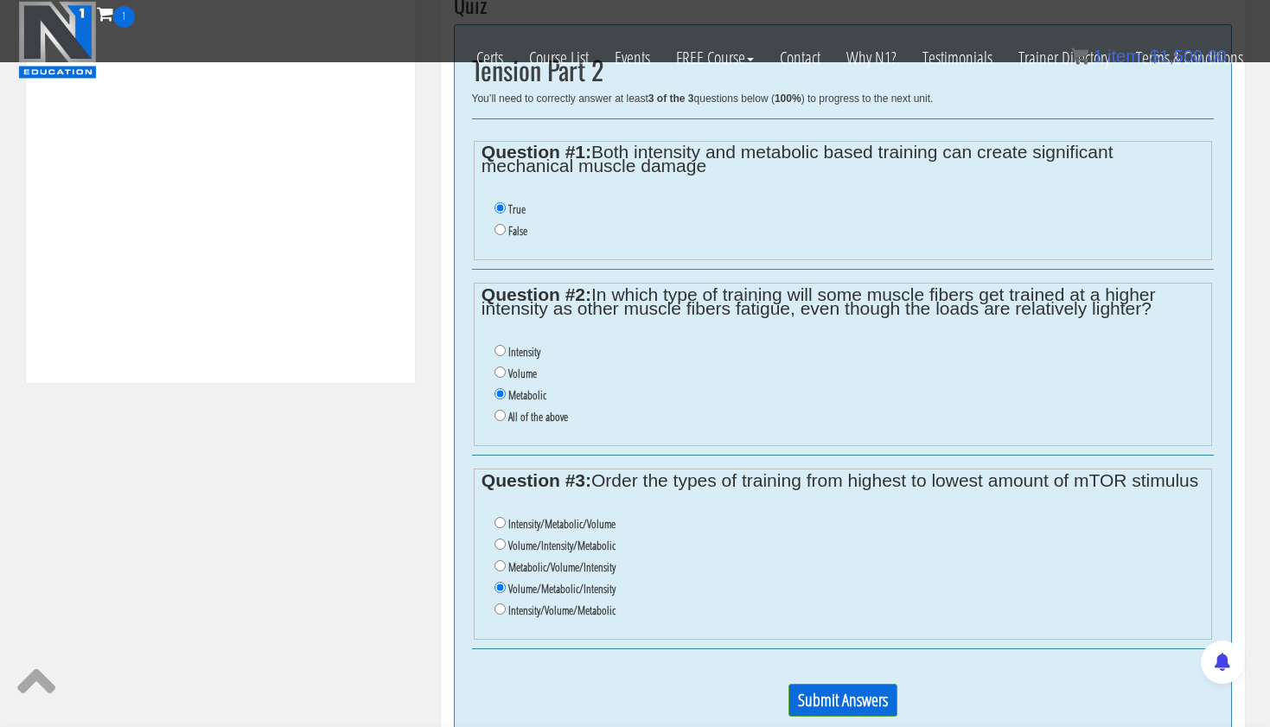
scroll to position [712, 0]
click at [833, 682] on input "Submit Answers" at bounding box center [842, 698] width 109 height 33
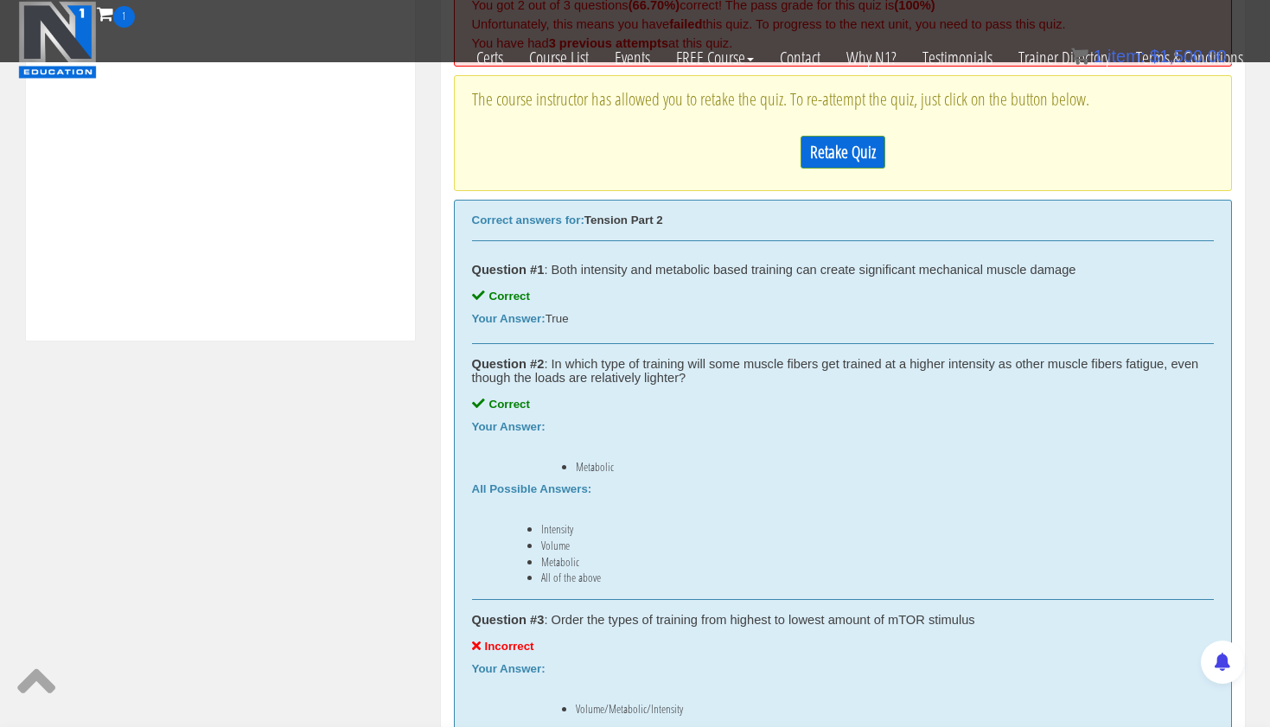
scroll to position [739, 0]
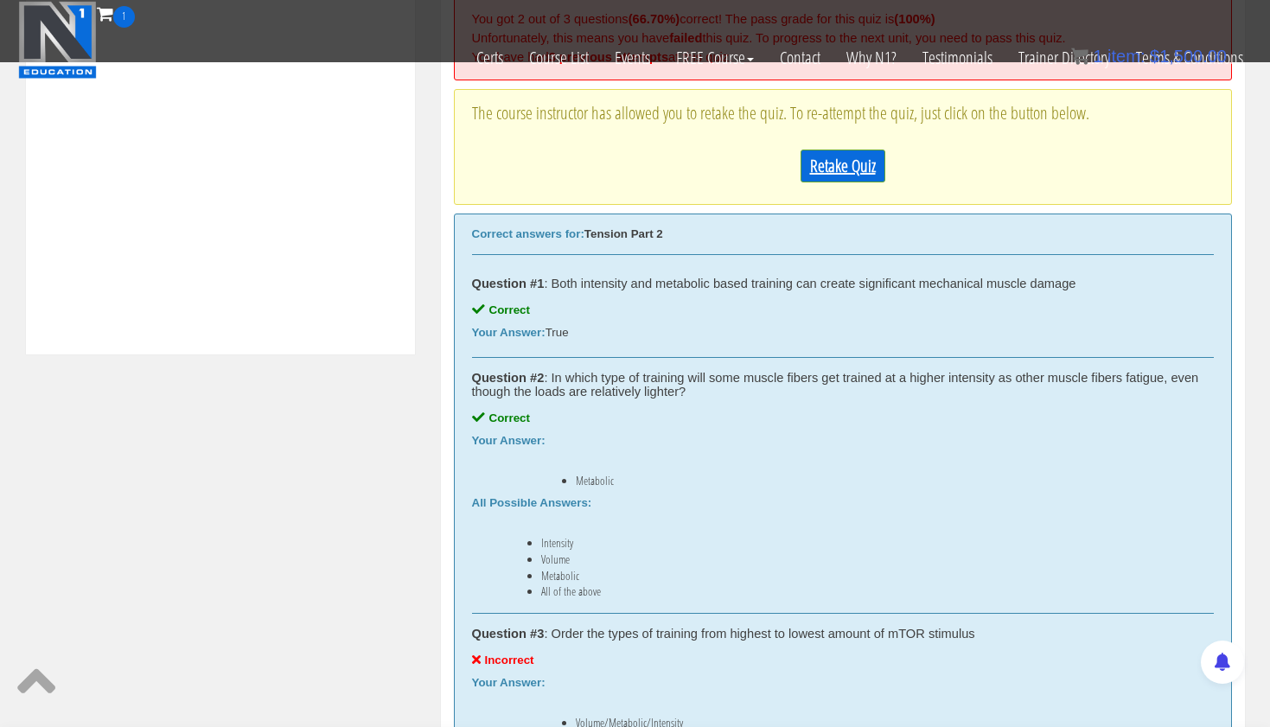
click at [843, 163] on link "Retake Quiz" at bounding box center [843, 166] width 85 height 33
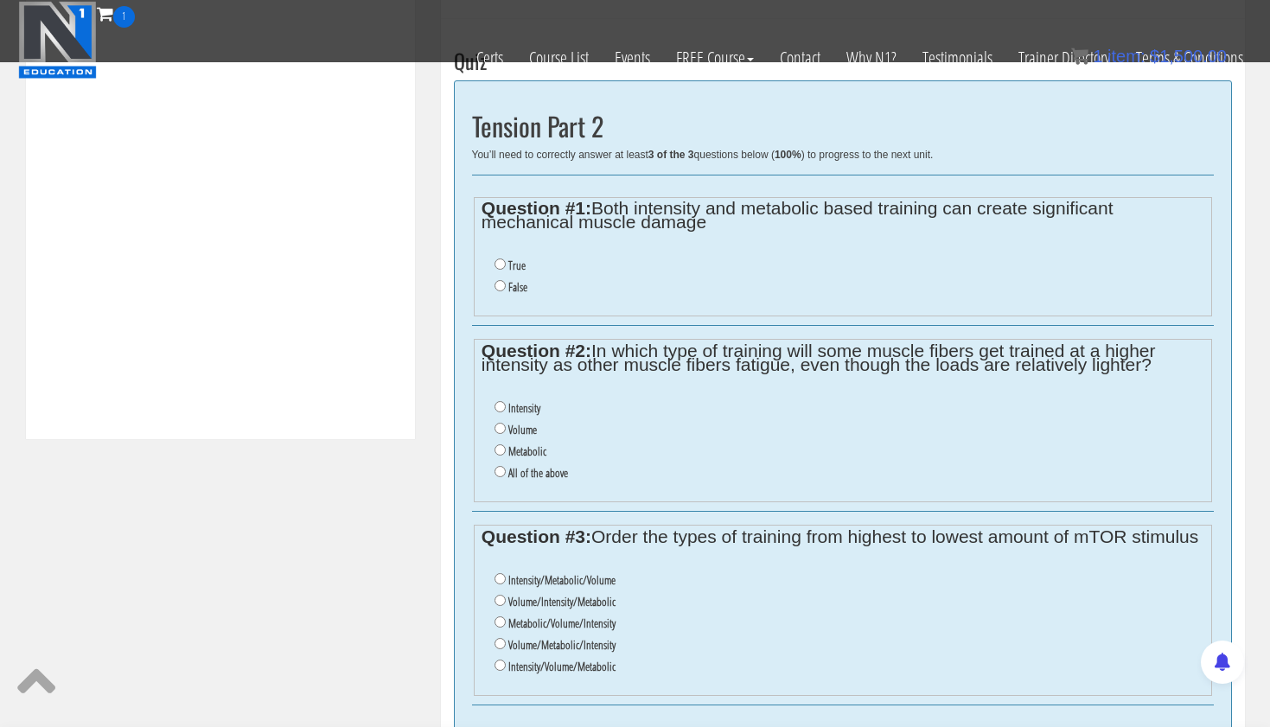
scroll to position [631, 0]
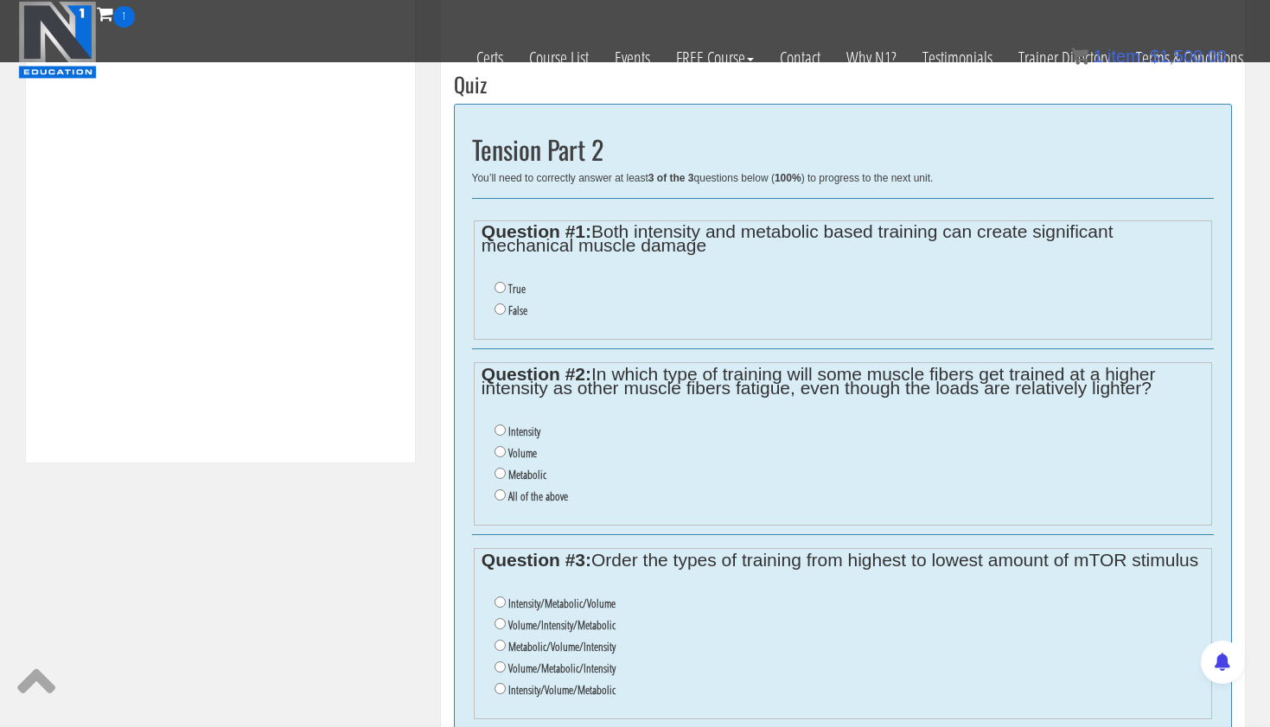
click at [500, 287] on input "True" at bounding box center [499, 287] width 11 height 11
radio input "true"
click at [498, 468] on input "Metabolic" at bounding box center [499, 473] width 11 height 11
radio input "true"
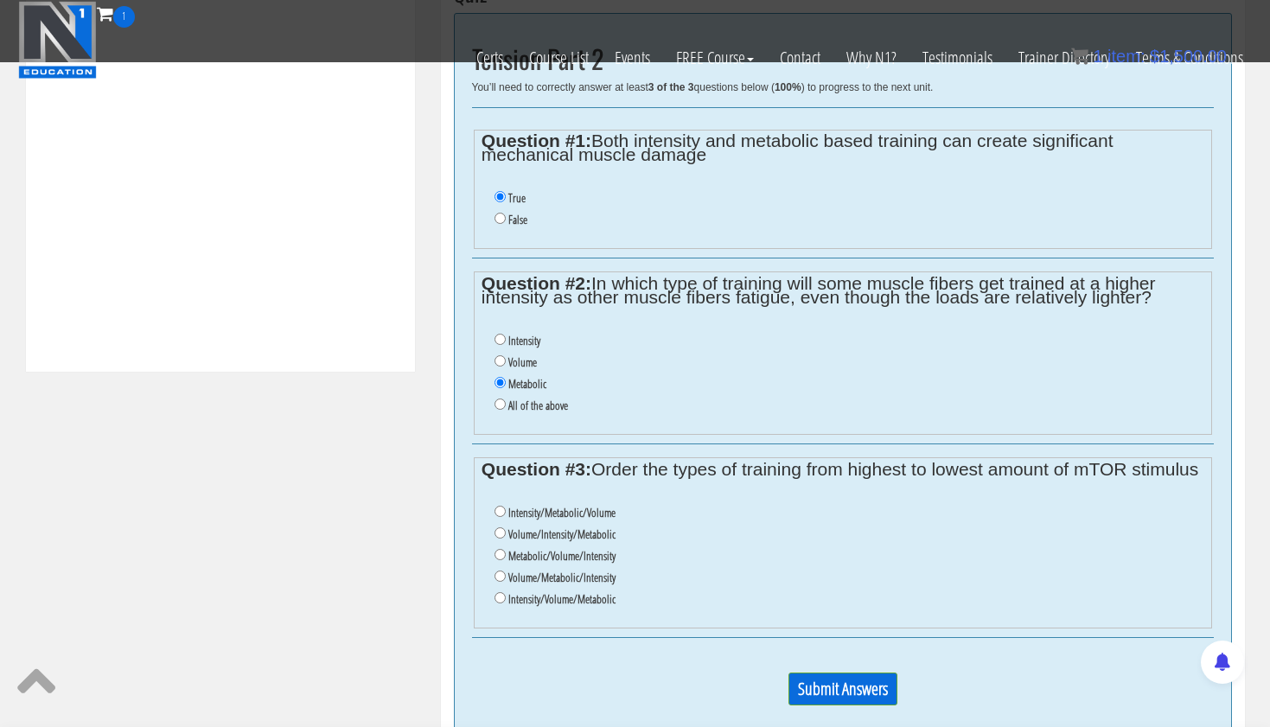
scroll to position [722, 0]
click at [498, 506] on input "Intensity/Metabolic/Volume" at bounding box center [499, 511] width 11 height 11
radio input "true"
click at [839, 673] on input "Submit Answers" at bounding box center [842, 689] width 109 height 33
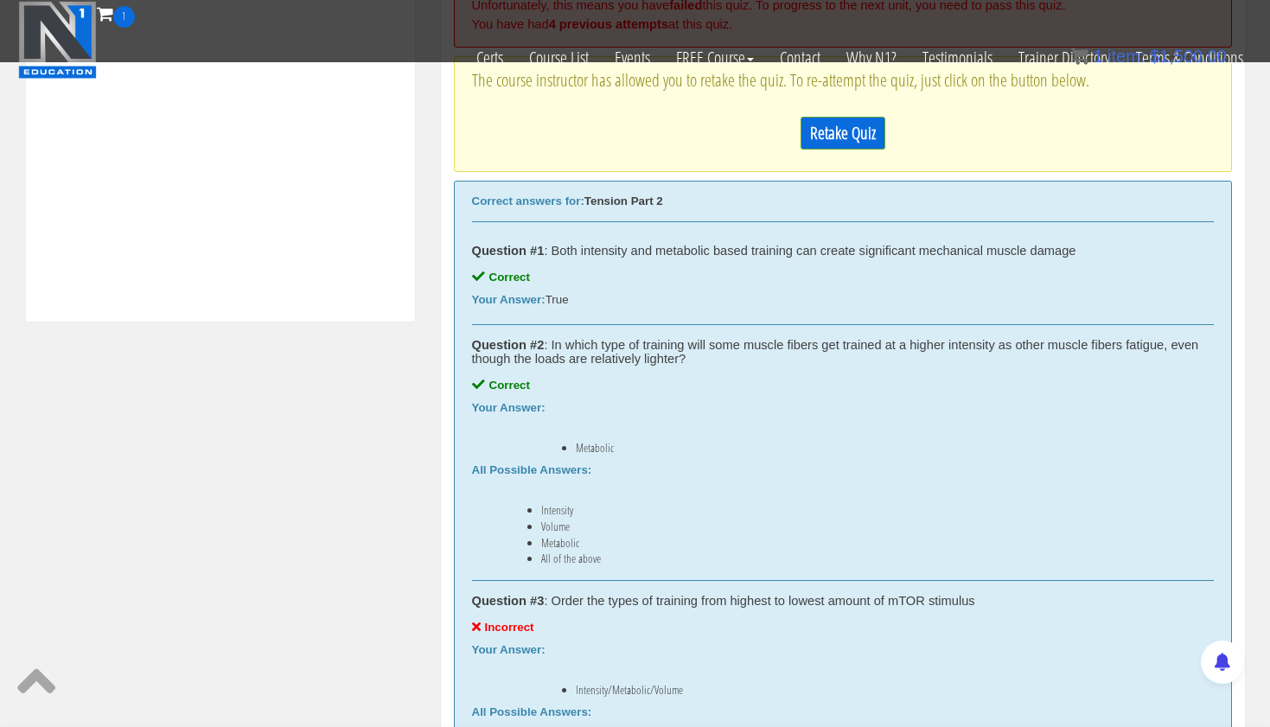
scroll to position [702, 0]
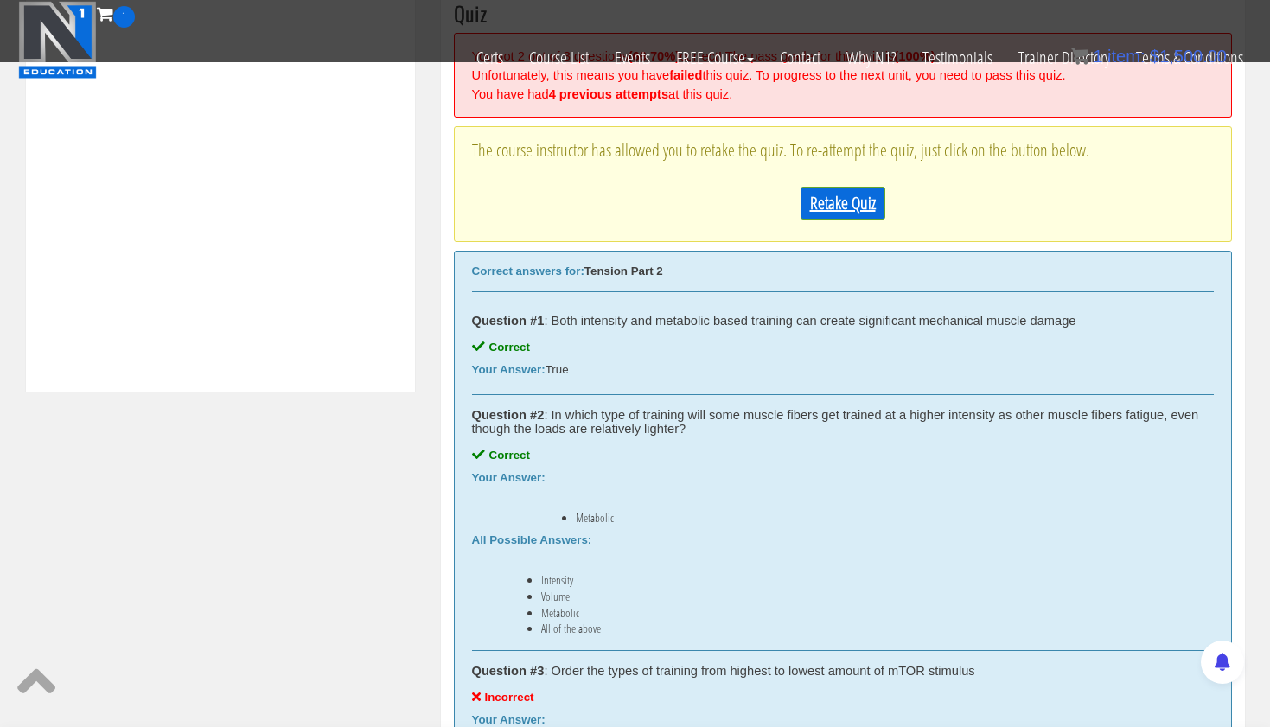
click at [831, 187] on link "Retake Quiz" at bounding box center [843, 203] width 85 height 33
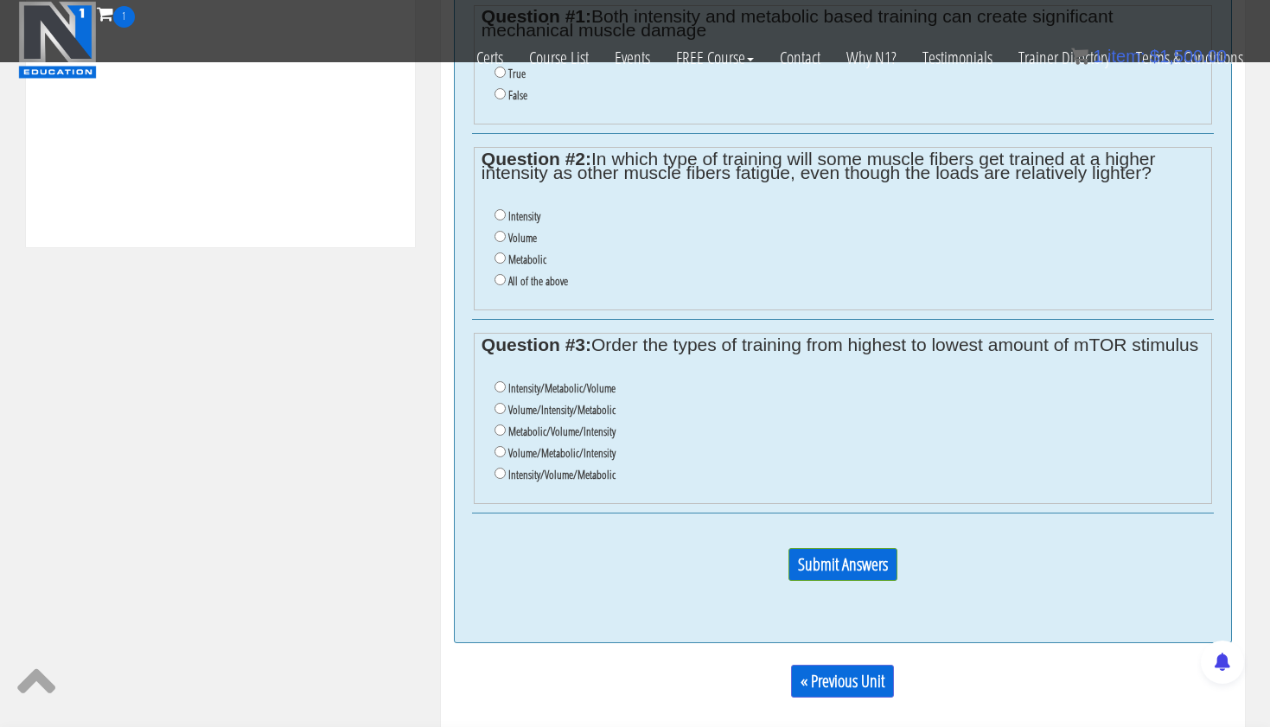
scroll to position [795, 0]
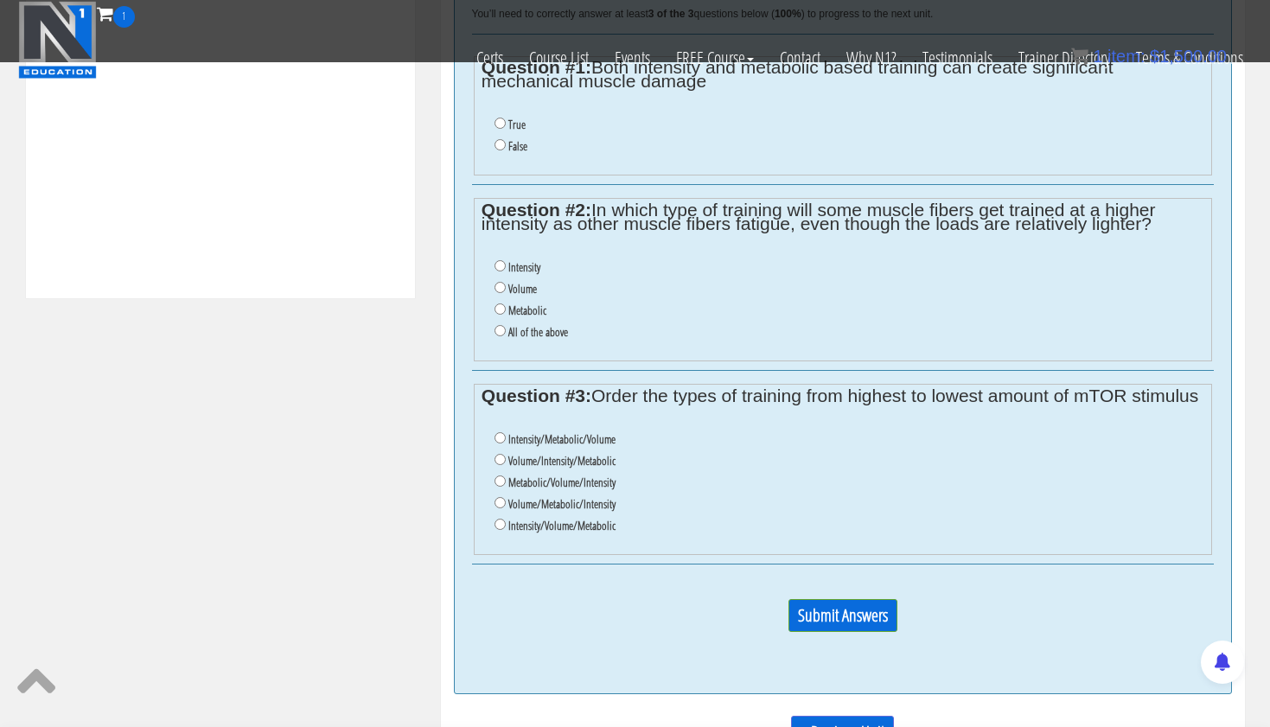
click at [496, 116] on li "True" at bounding box center [848, 125] width 709 height 22
click at [498, 303] on input "Metabolic" at bounding box center [499, 308] width 11 height 11
radio input "true"
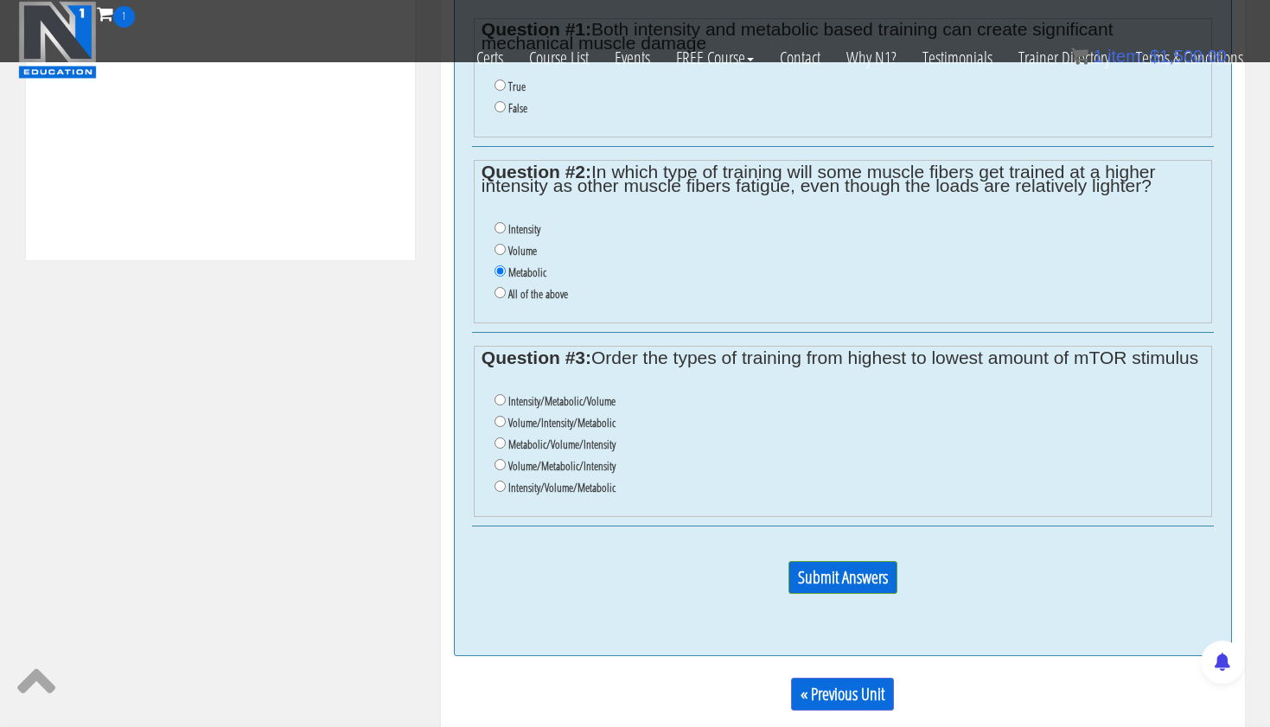
scroll to position [833, 0]
click at [499, 416] on input "Volume/Intensity/Metabolic" at bounding box center [499, 421] width 11 height 11
radio input "true"
click at [847, 561] on input "Submit Answers" at bounding box center [842, 577] width 109 height 33
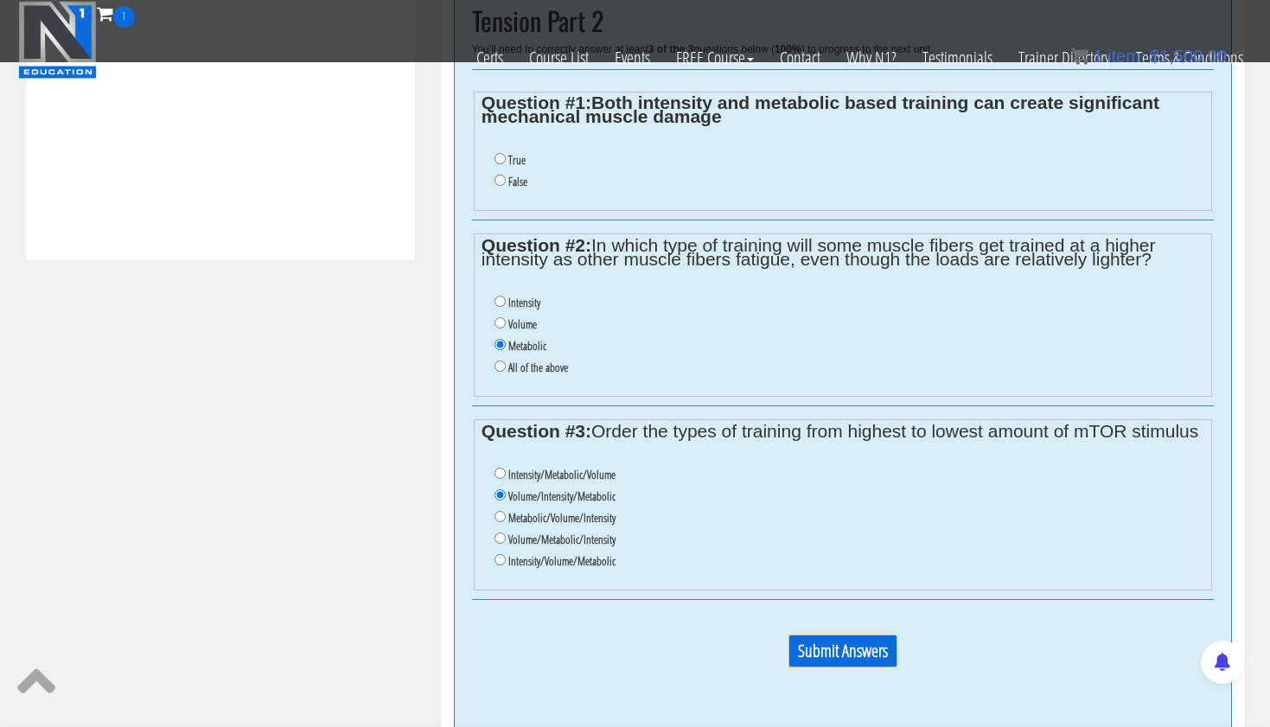
scroll to position [721, 0]
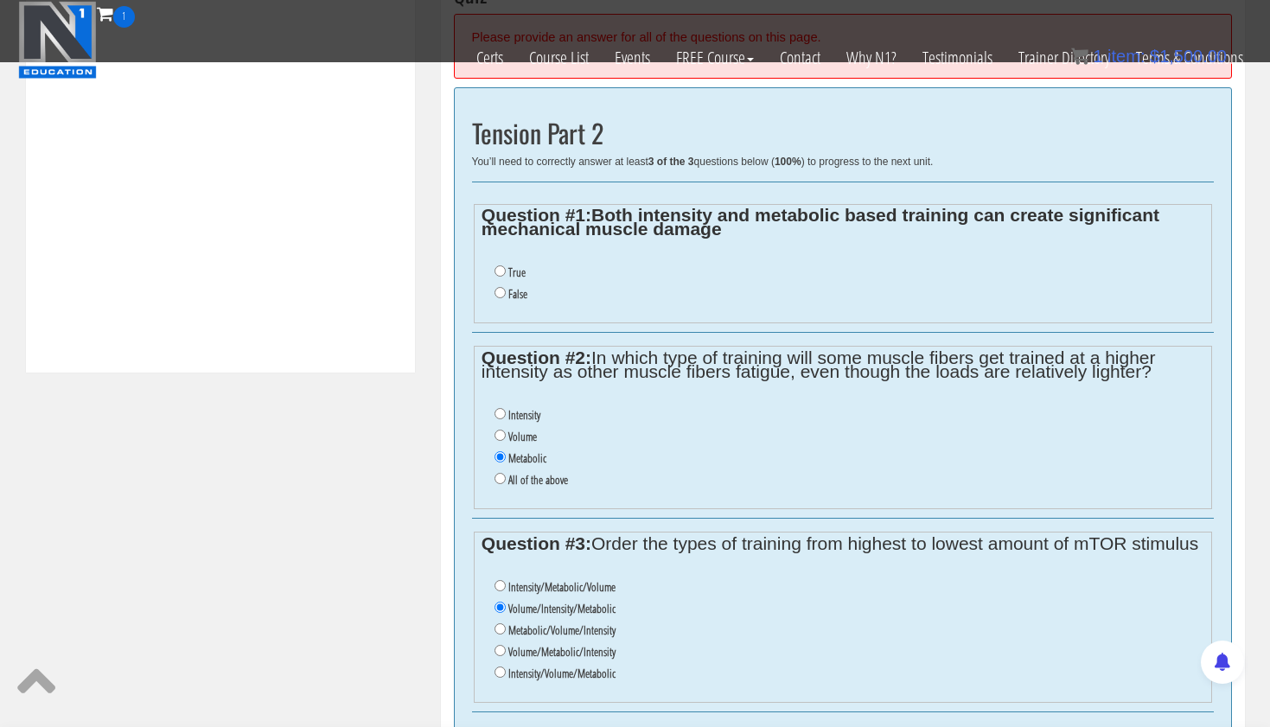
click at [498, 265] on input "True" at bounding box center [499, 270] width 11 height 11
radio input "true"
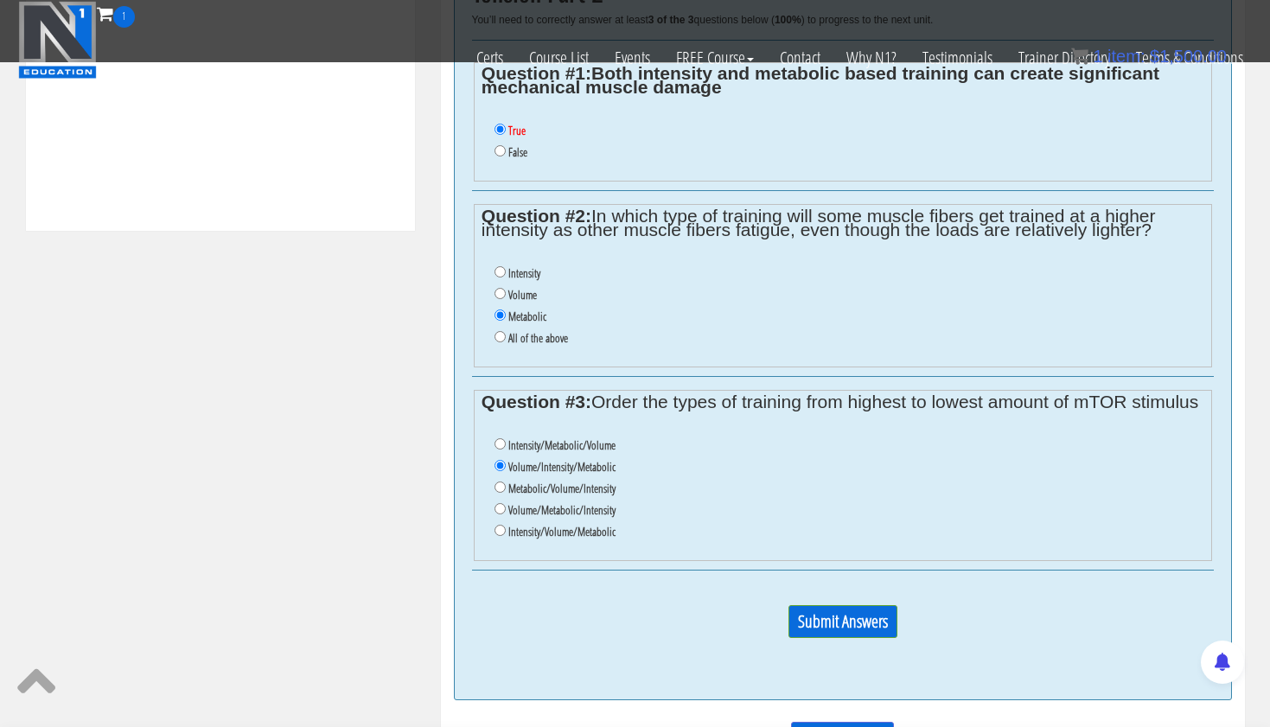
scroll to position [864, 0]
click at [829, 604] on input "Submit Answers" at bounding box center [842, 620] width 109 height 33
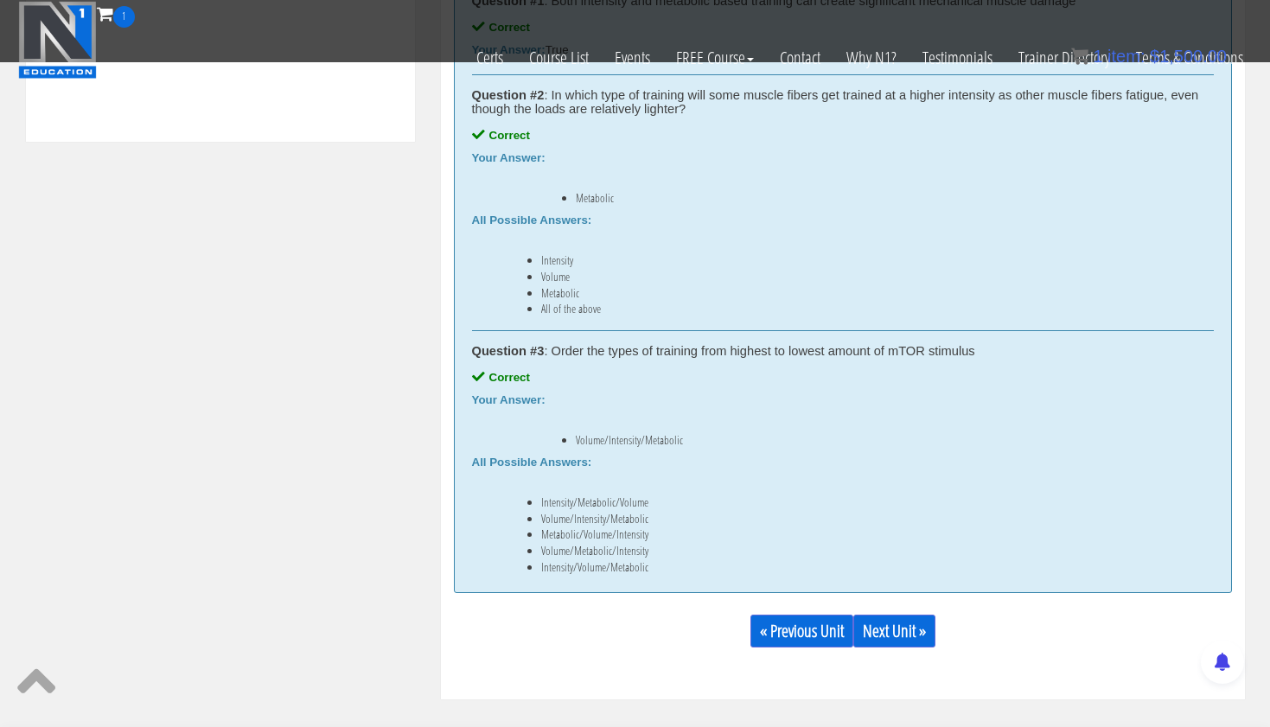
scroll to position [953, 0]
click at [902, 620] on link "Next Unit »" at bounding box center [894, 630] width 82 height 33
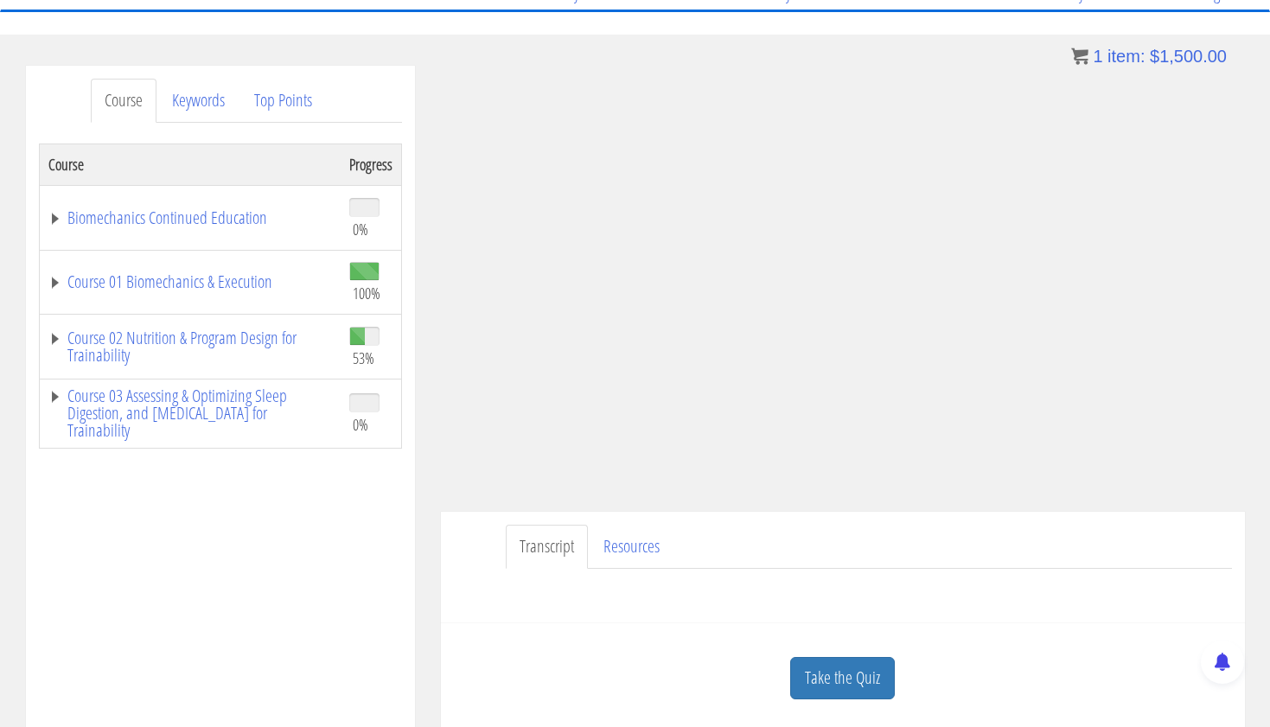
scroll to position [163, 0]
